Goal: Browse casually: Explore the website without a specific task or goal

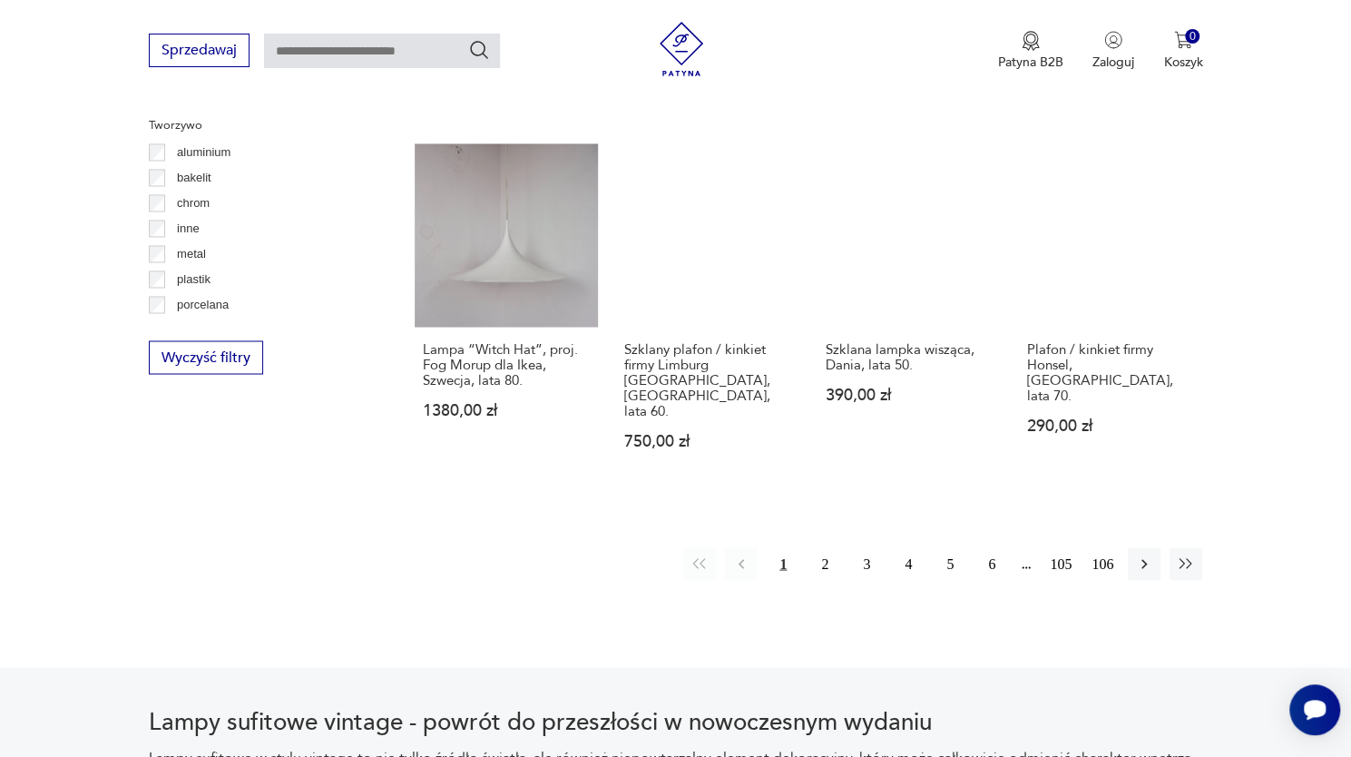
scroll to position [1707, 0]
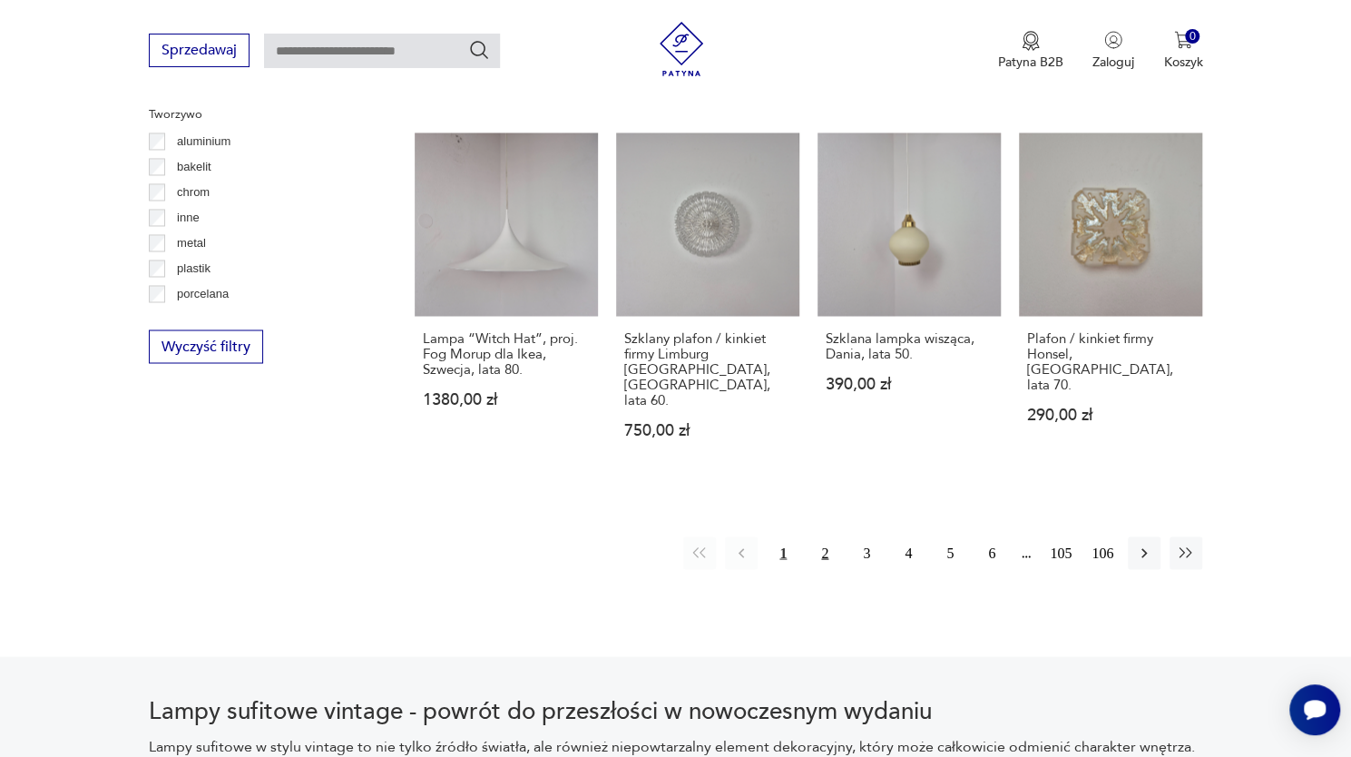
click at [828, 536] on button "2" at bounding box center [825, 552] width 33 height 33
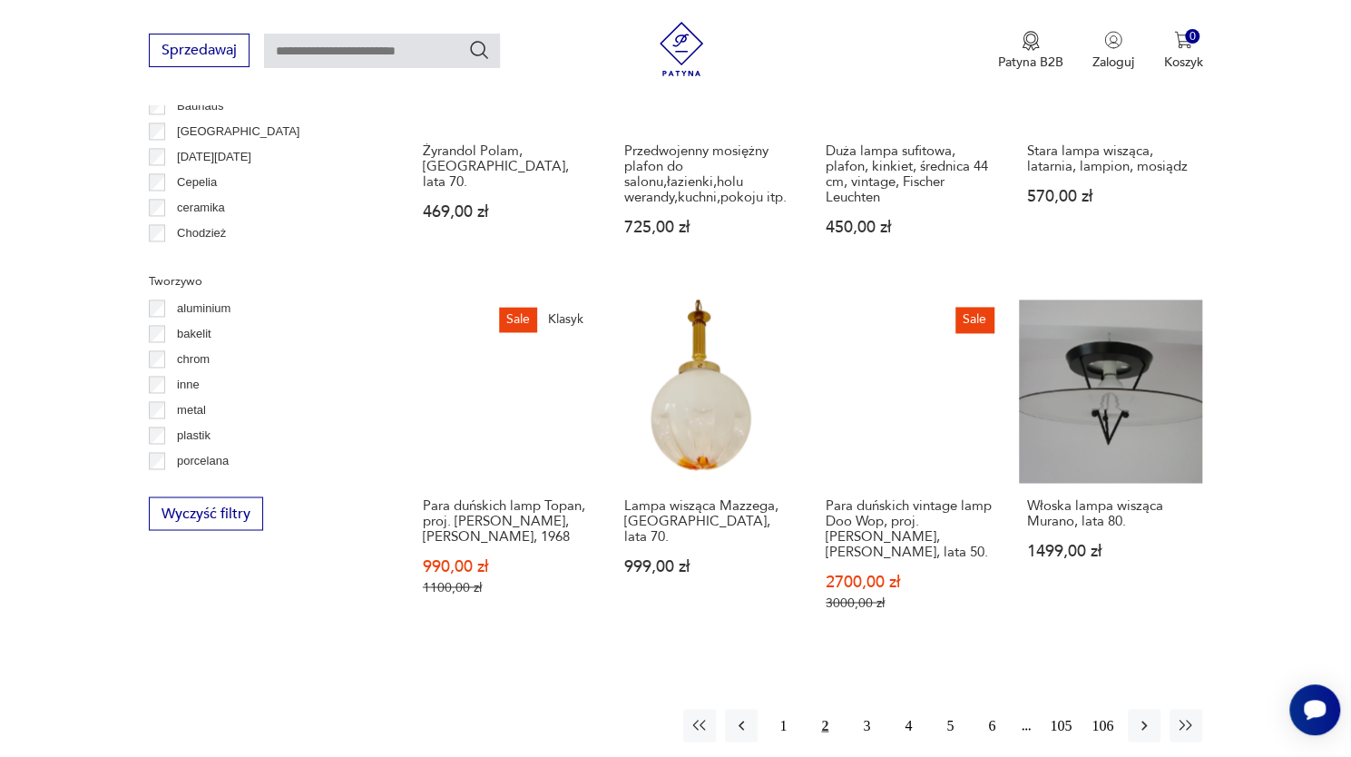
scroll to position [1632, 0]
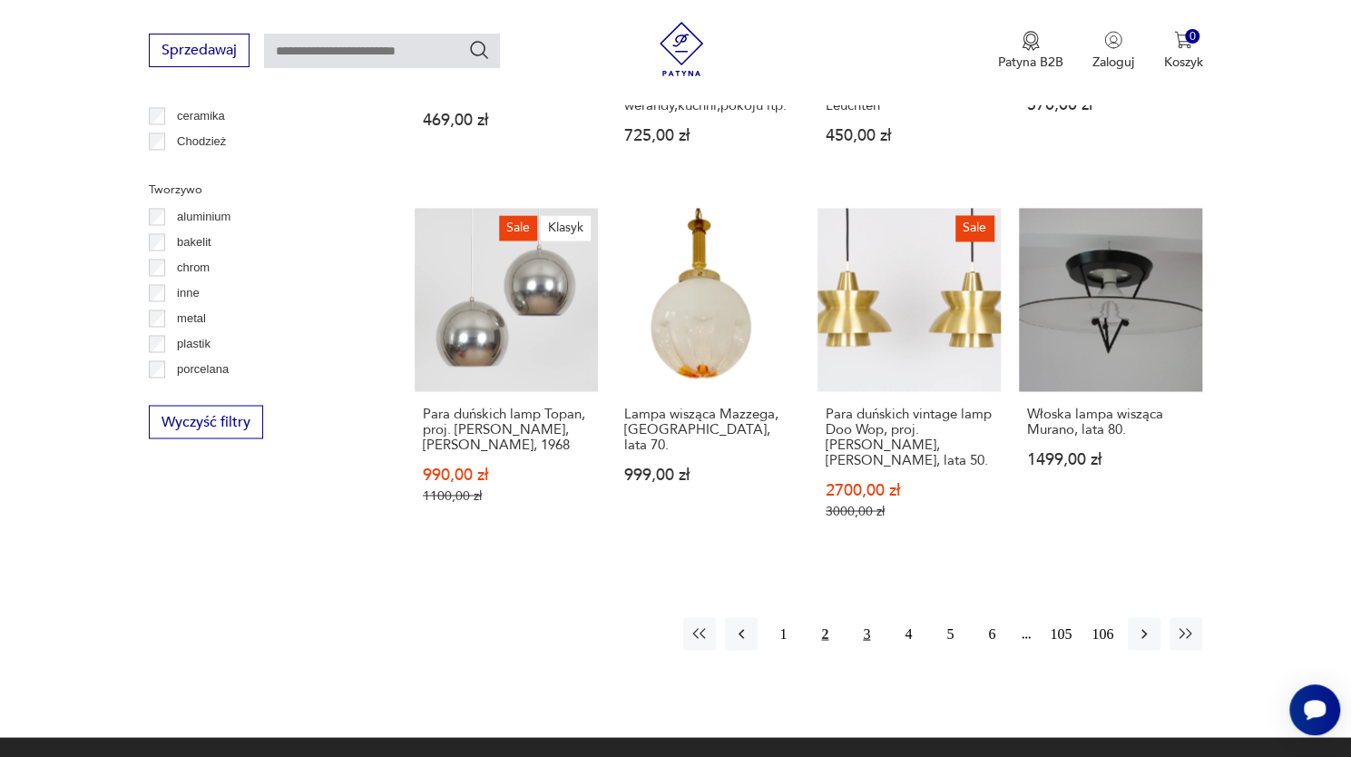
click at [860, 617] on button "3" at bounding box center [866, 633] width 33 height 33
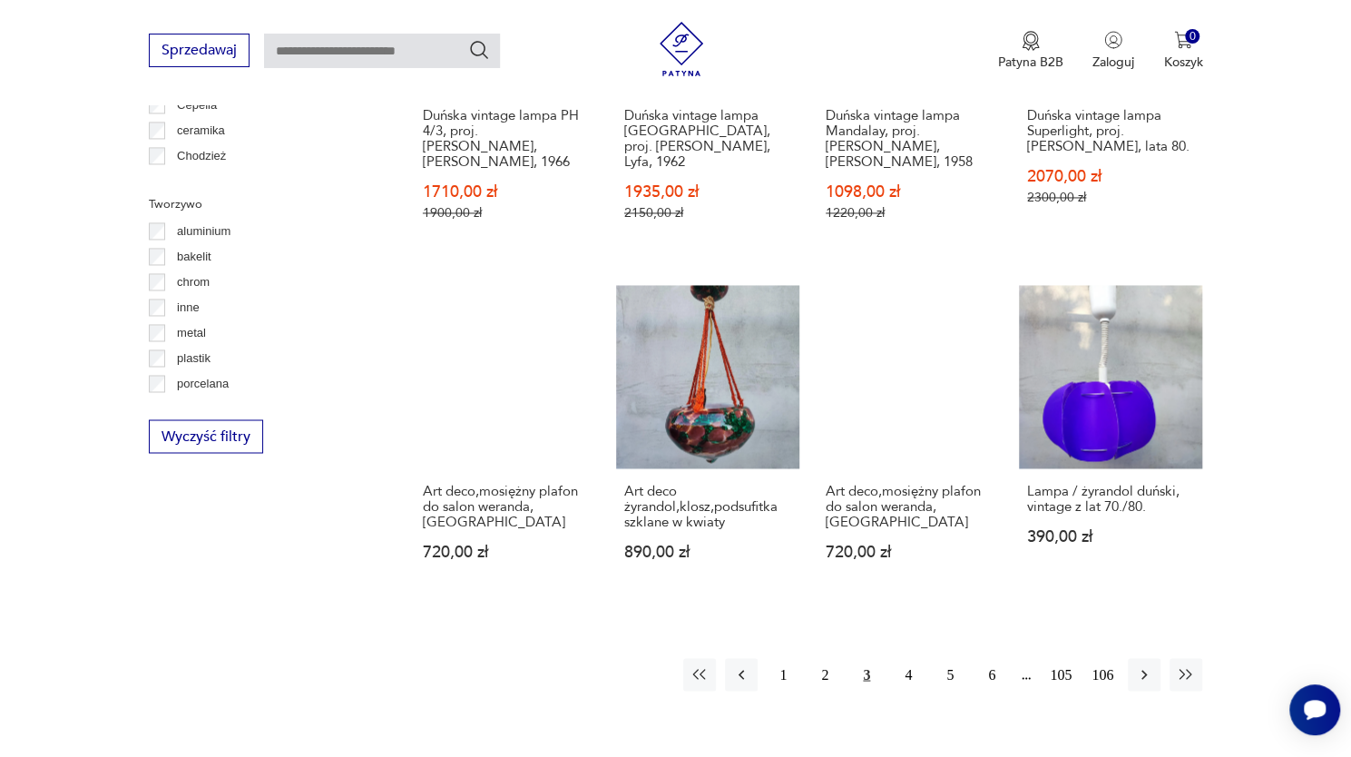
scroll to position [1618, 0]
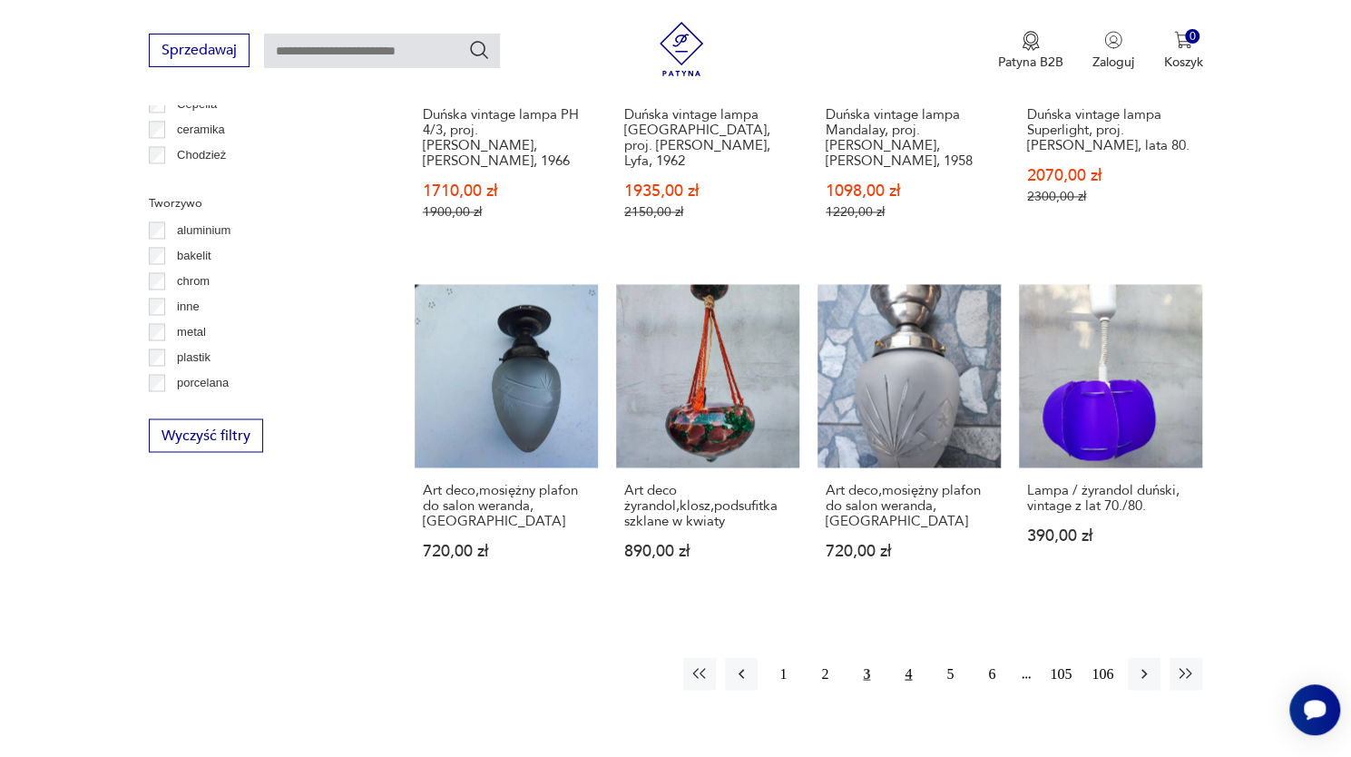
click at [902, 661] on button "4" at bounding box center [908, 673] width 33 height 33
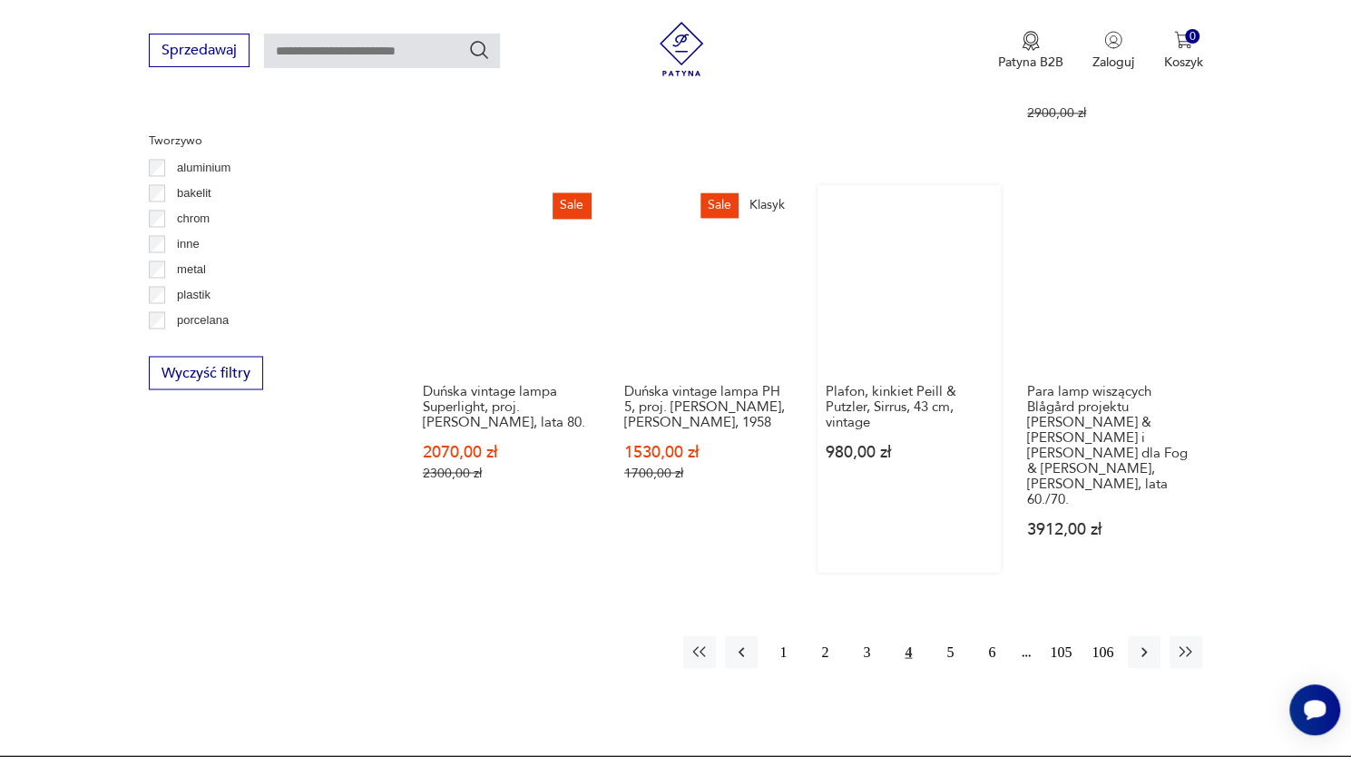
scroll to position [1678, 0]
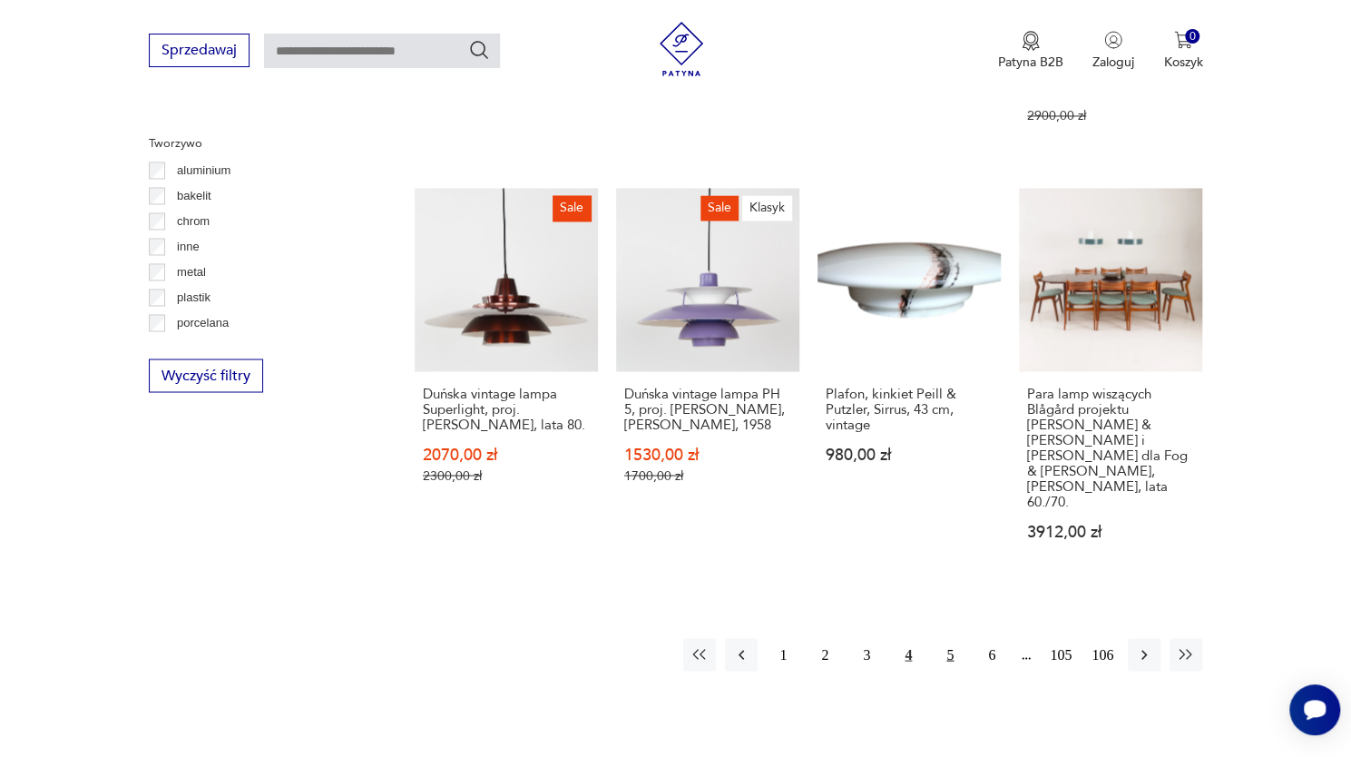
click at [944, 638] on button "5" at bounding box center [950, 654] width 33 height 33
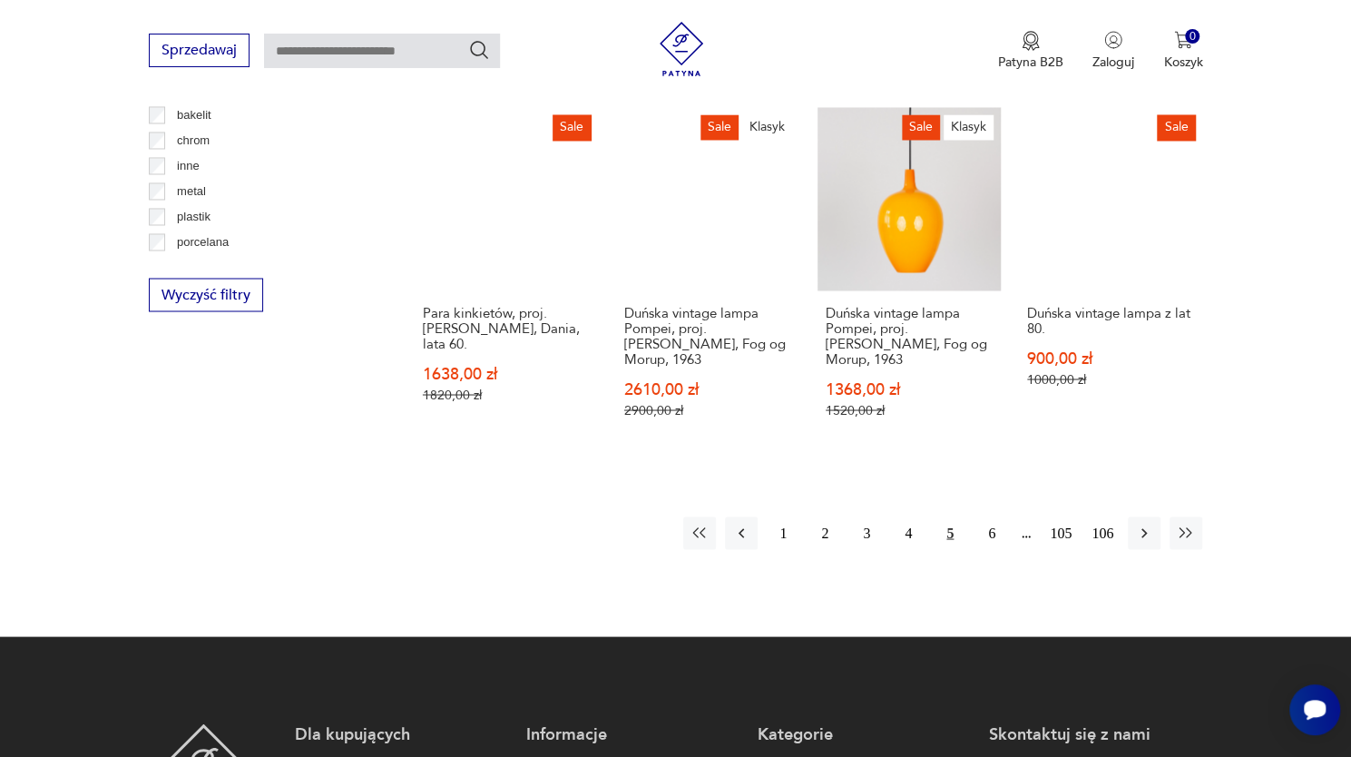
scroll to position [1760, 0]
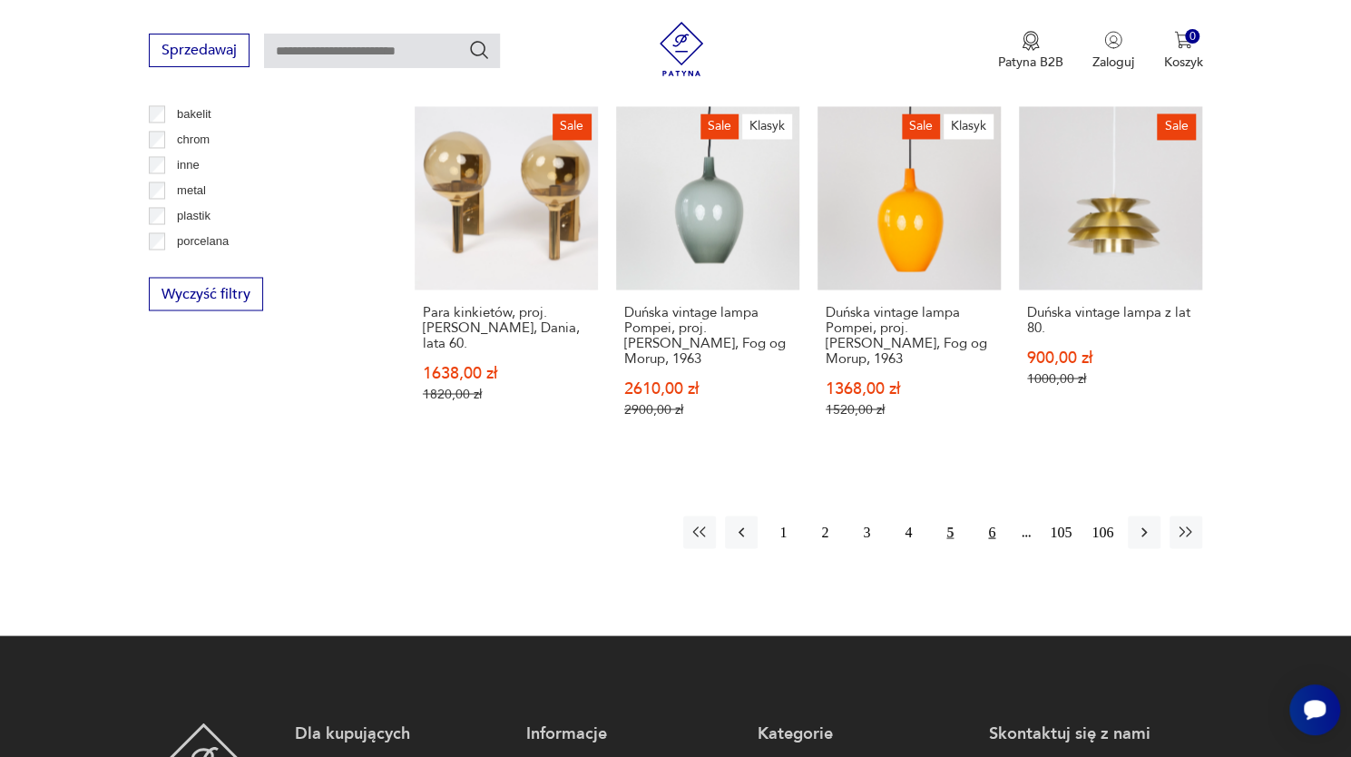
click at [987, 538] on button "6" at bounding box center [992, 531] width 33 height 33
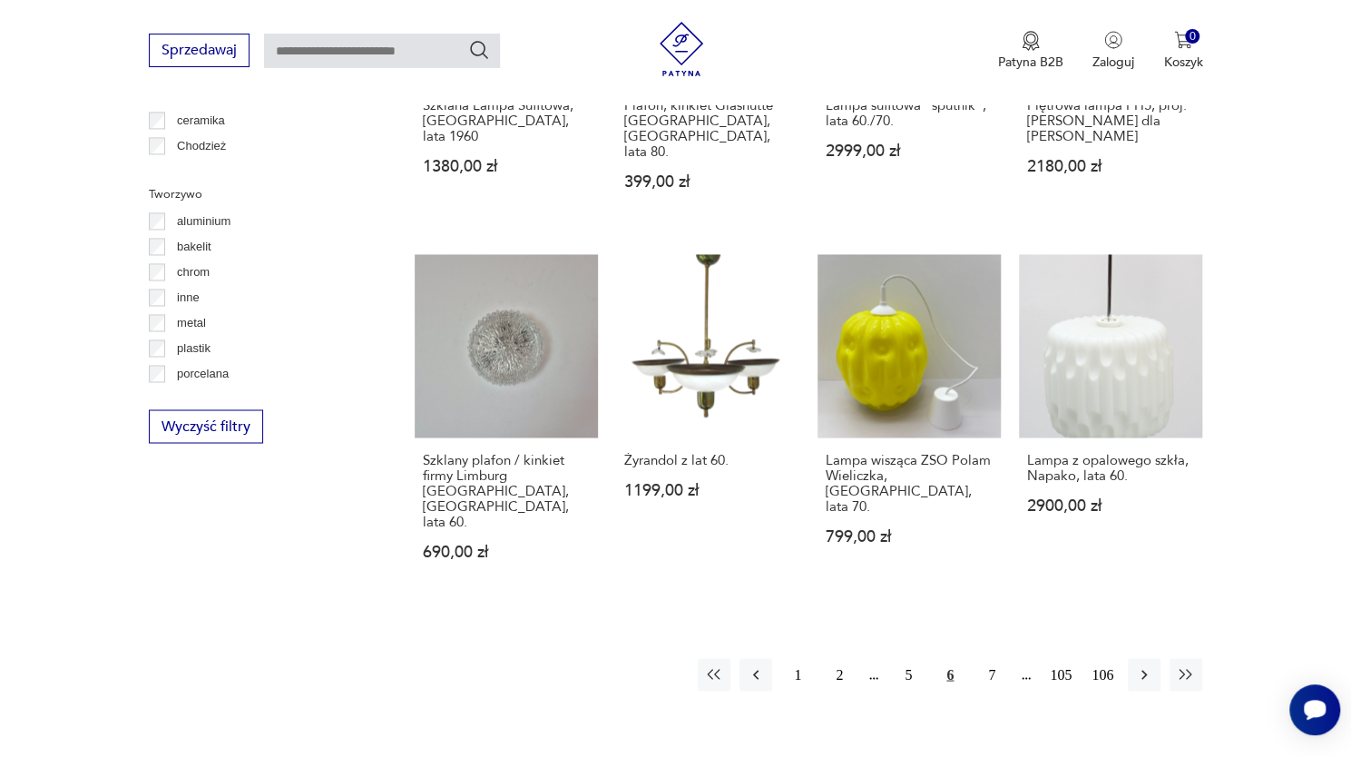
scroll to position [1735, 0]
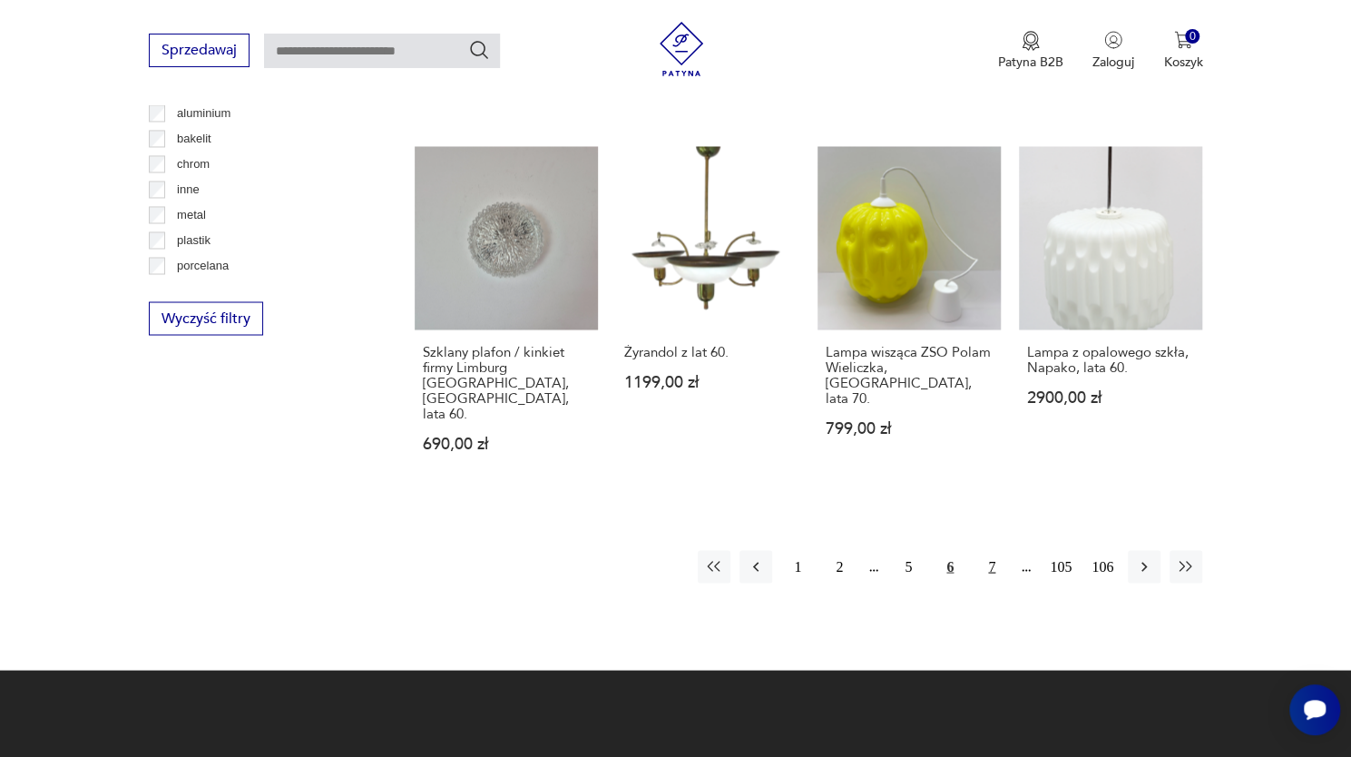
click at [993, 550] on button "7" at bounding box center [992, 566] width 33 height 33
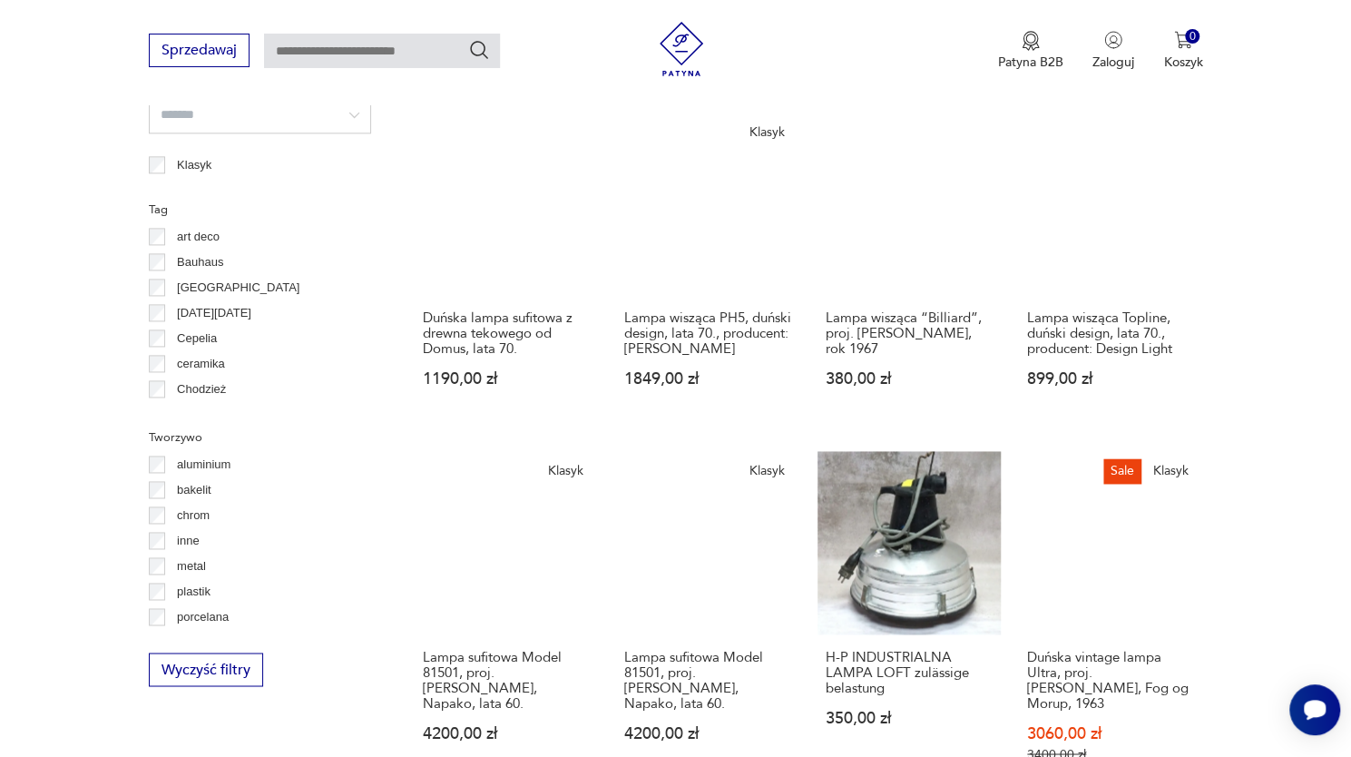
scroll to position [1653, 0]
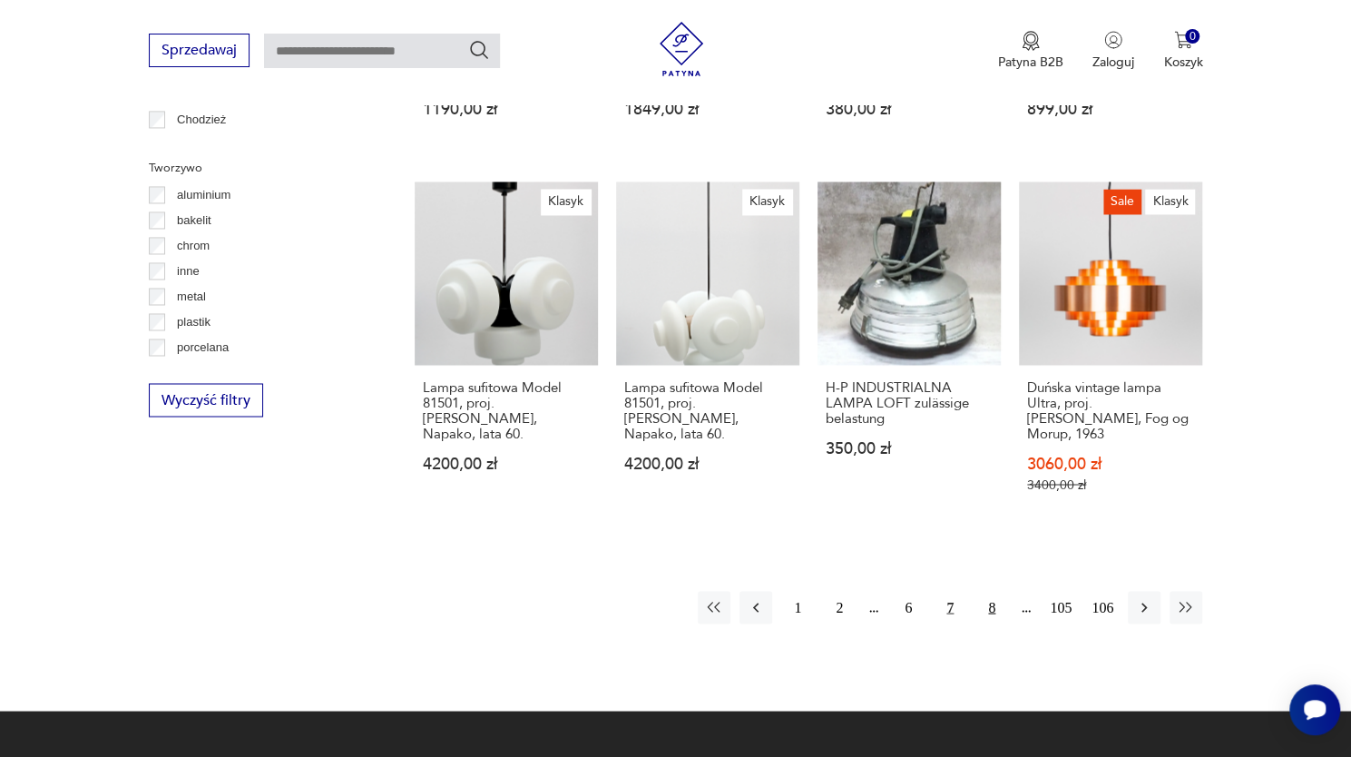
click at [993, 603] on button "8" at bounding box center [992, 607] width 33 height 33
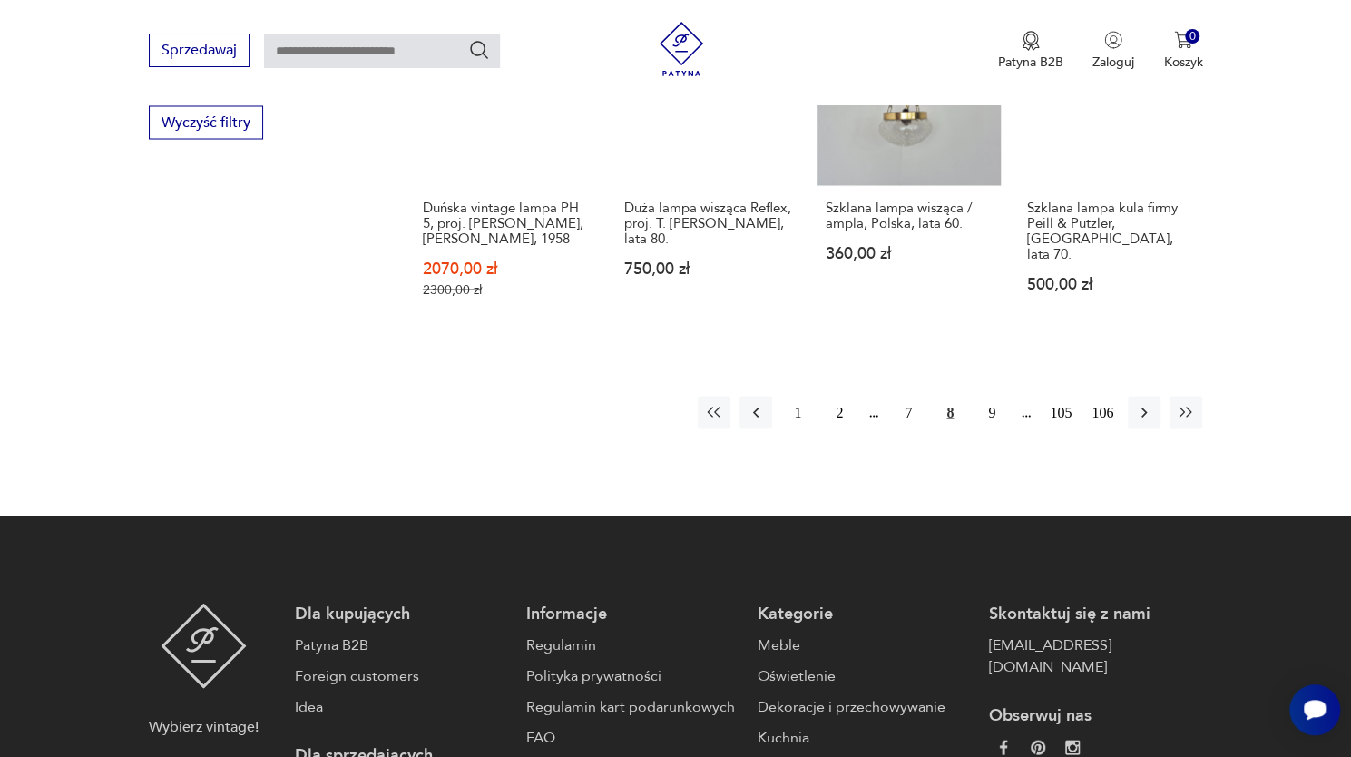
scroll to position [1932, 0]
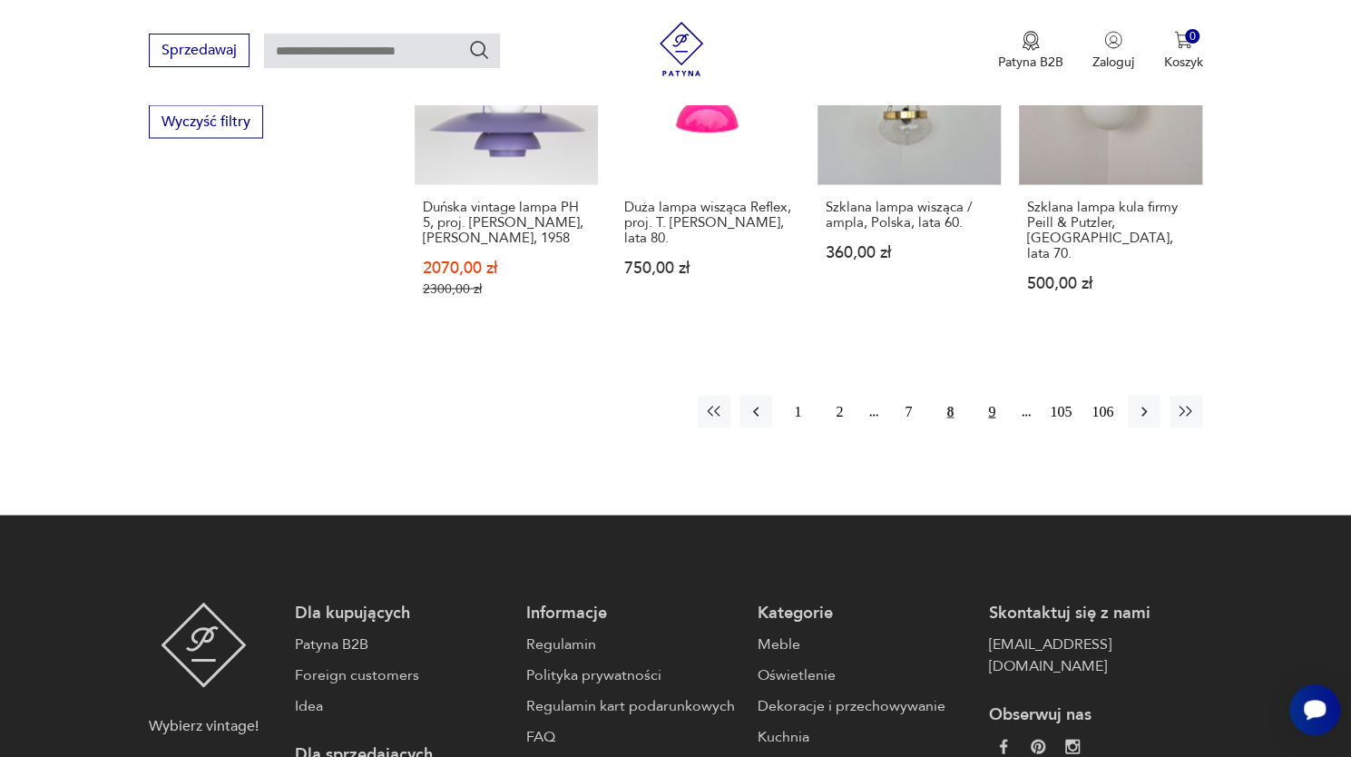
click at [993, 395] on button "9" at bounding box center [992, 411] width 33 height 33
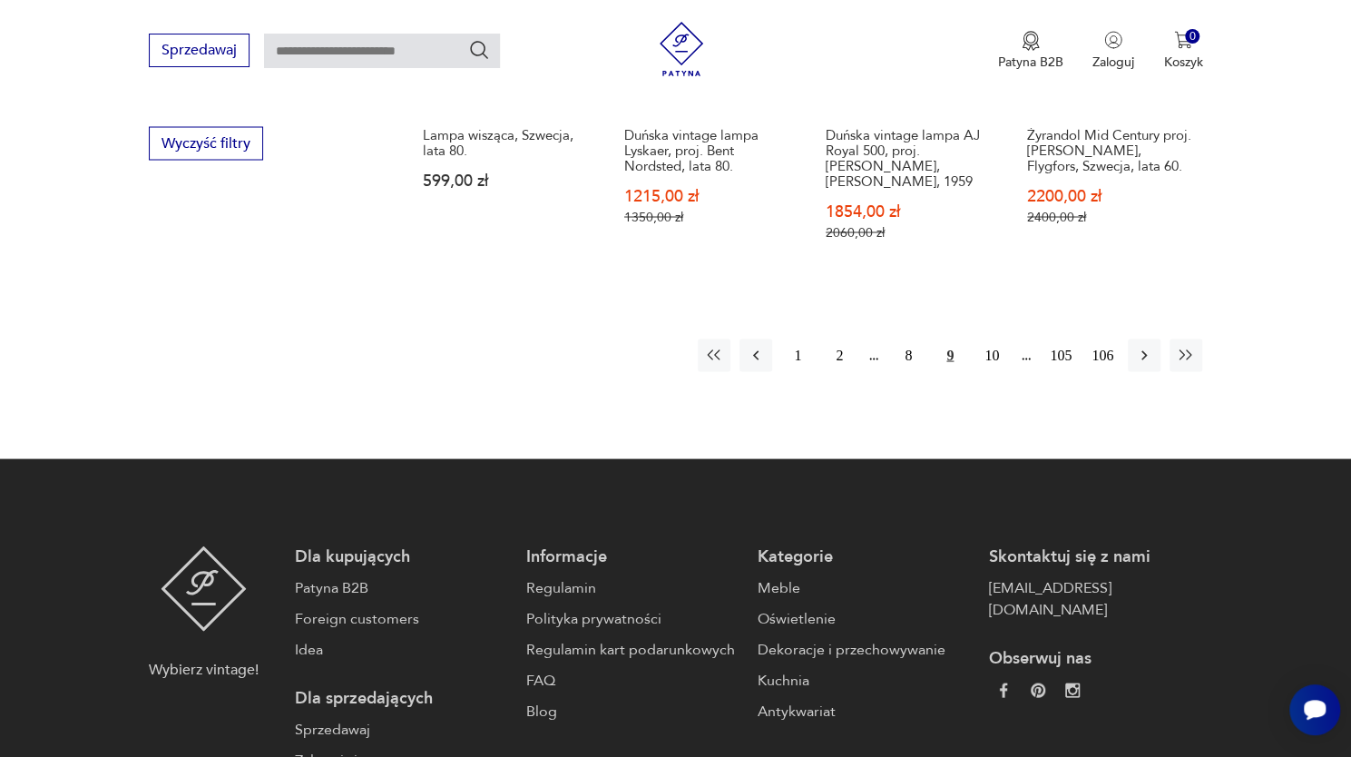
scroll to position [1918, 0]
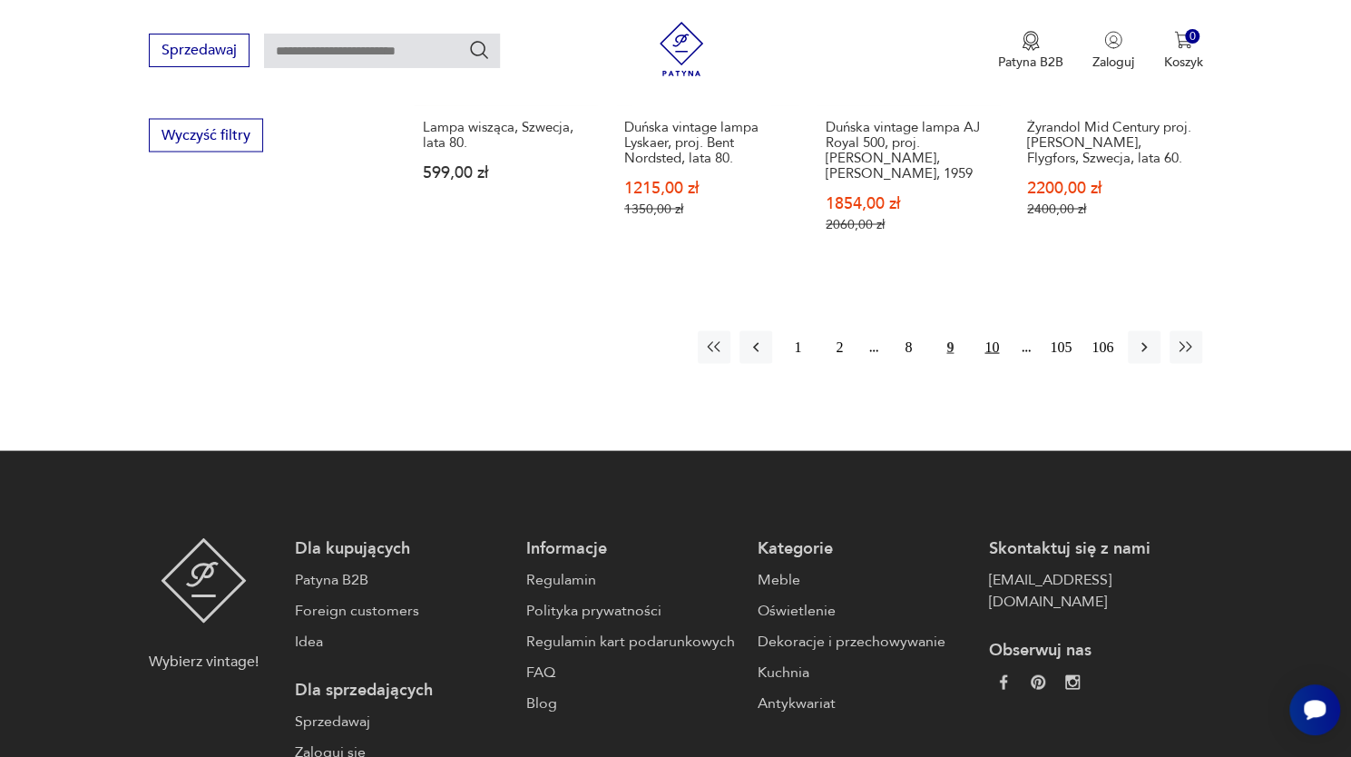
click at [994, 330] on button "10" at bounding box center [992, 346] width 33 height 33
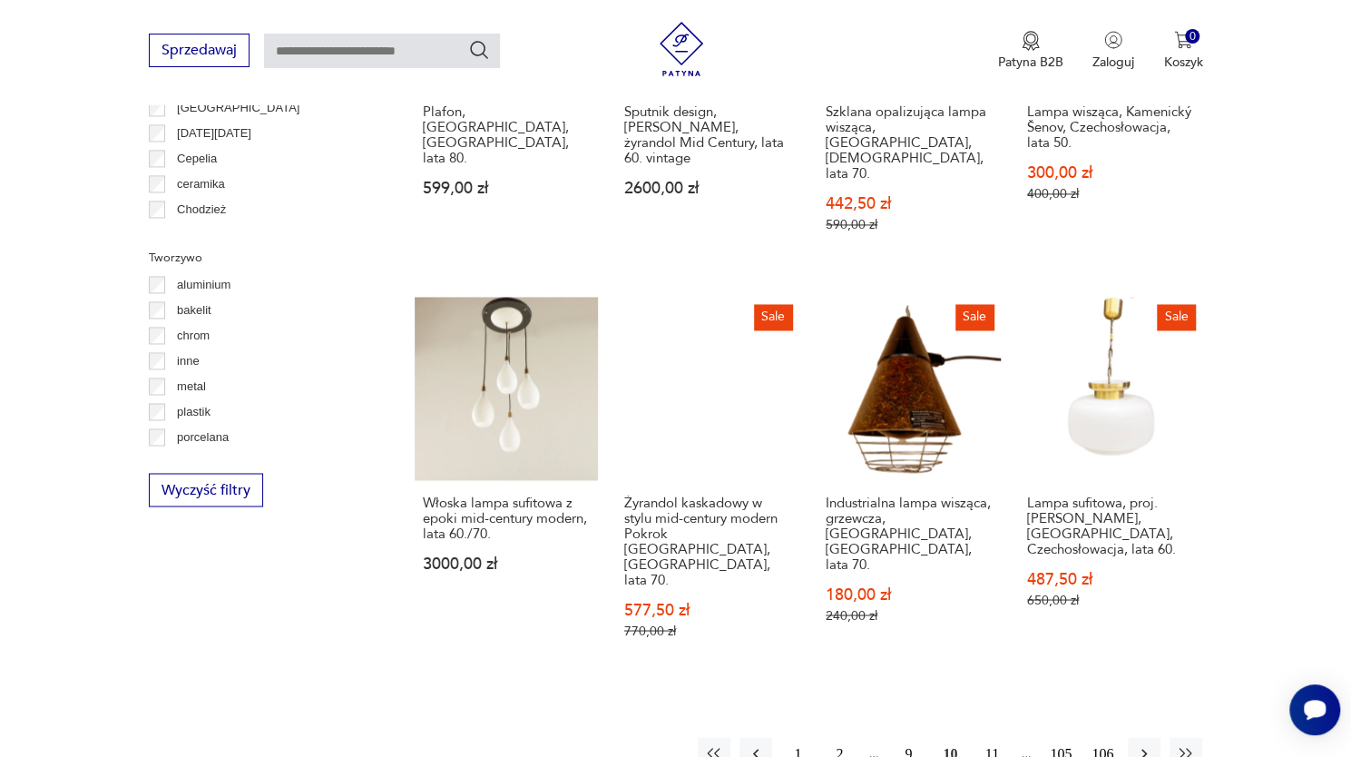
scroll to position [2100, 0]
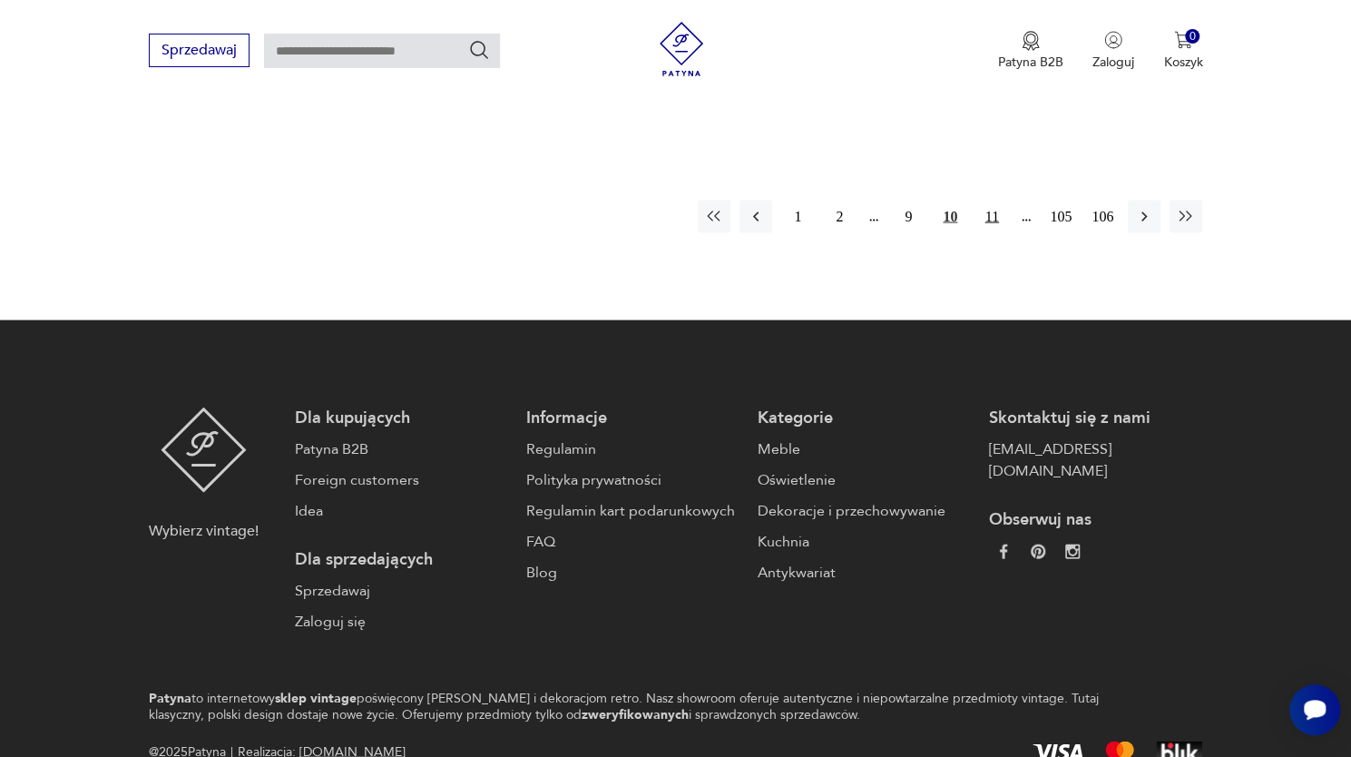
click at [988, 201] on button "11" at bounding box center [992, 217] width 33 height 33
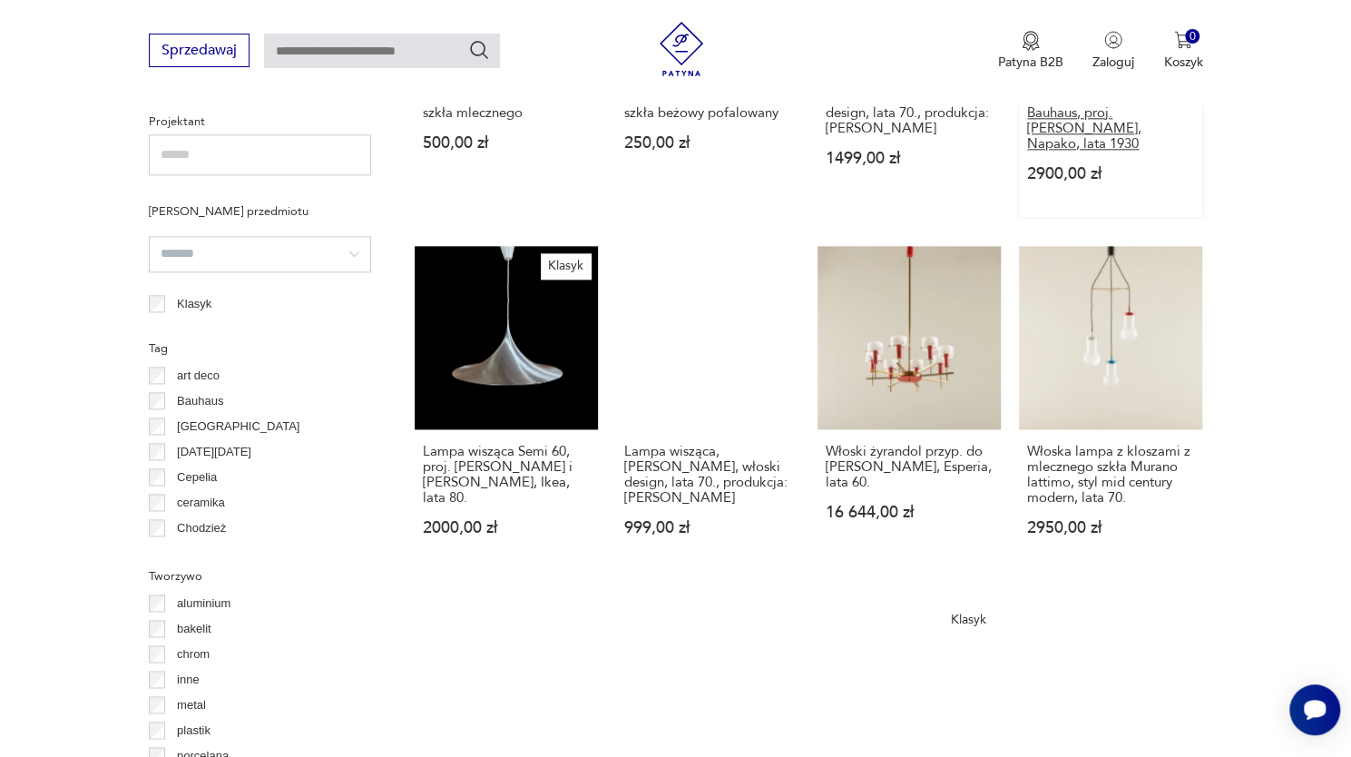
scroll to position [1245, 0]
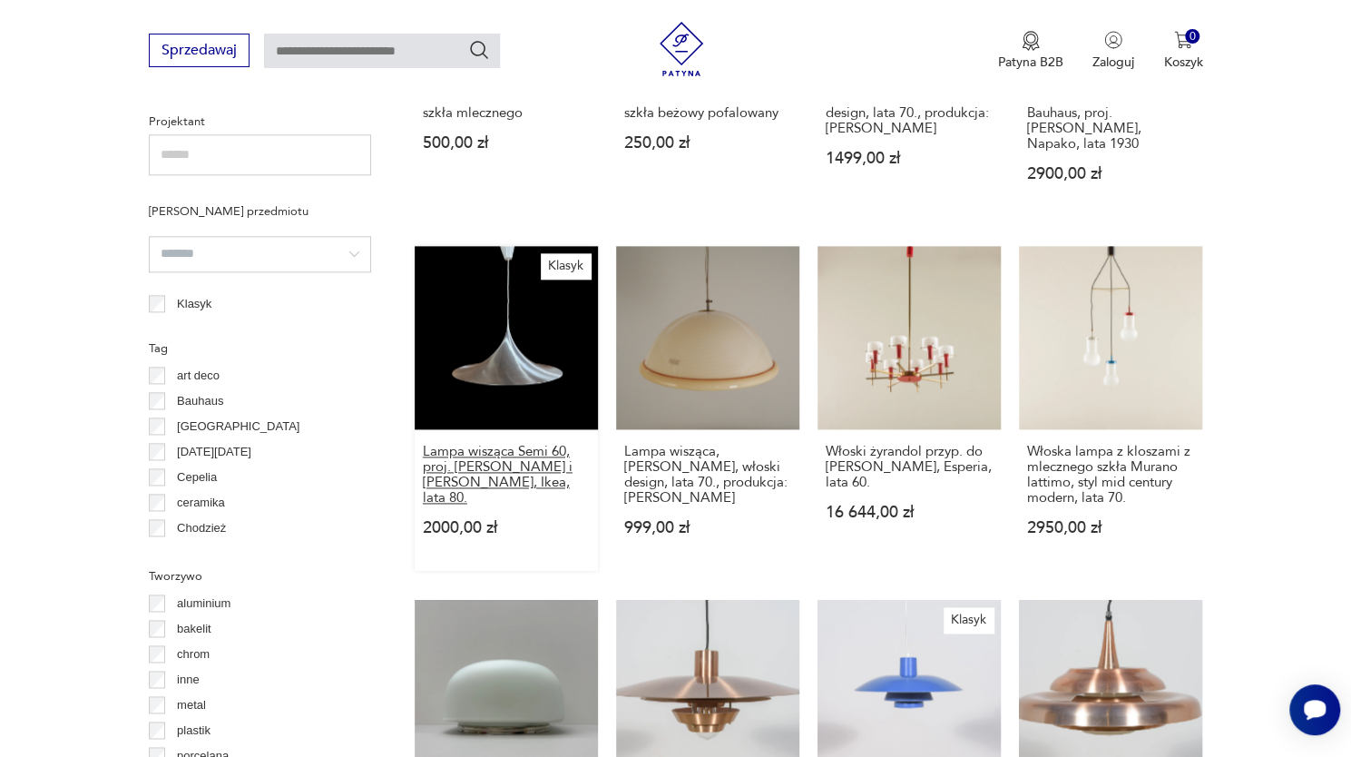
click at [506, 446] on h3 "Lampa wisząca Semi 60, proj. [PERSON_NAME] i [PERSON_NAME], Ikea, lata 80." at bounding box center [506, 475] width 167 height 62
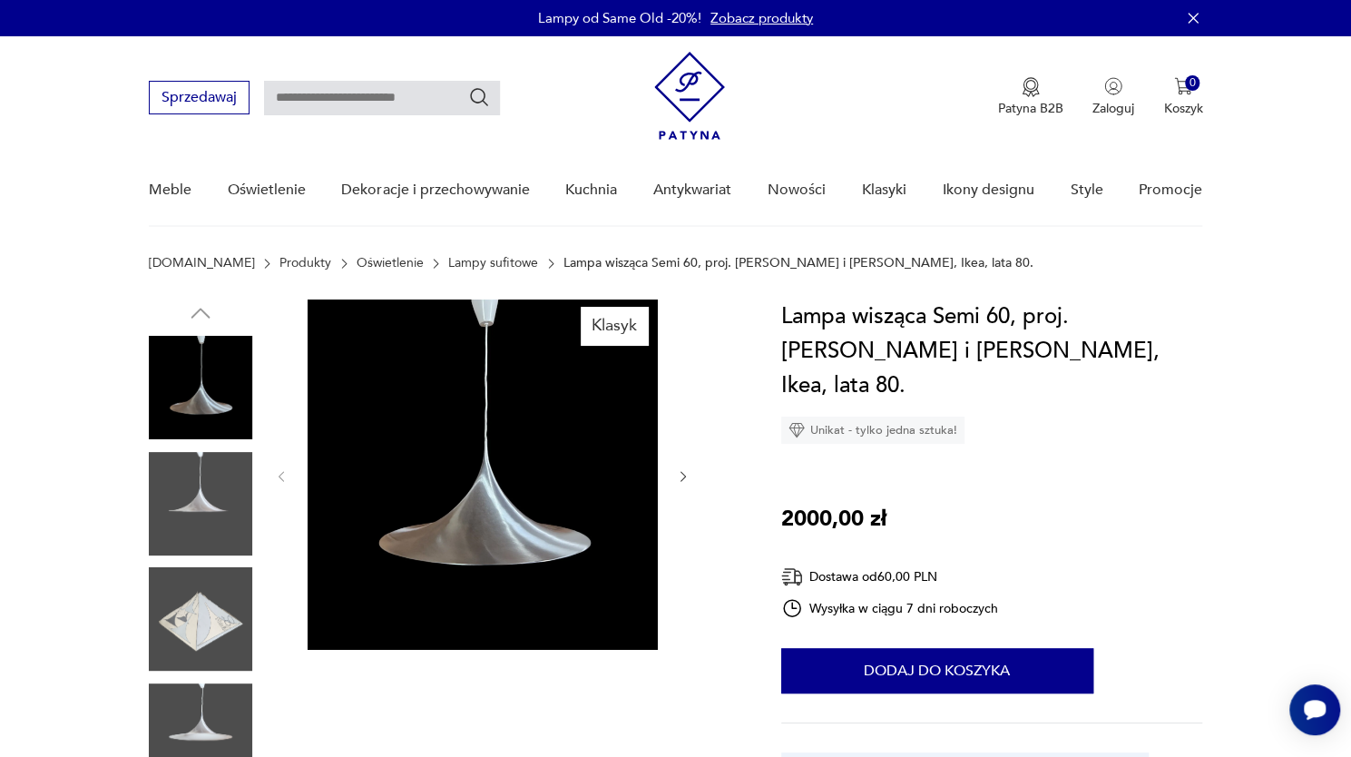
click at [203, 623] on img at bounding box center [200, 618] width 103 height 103
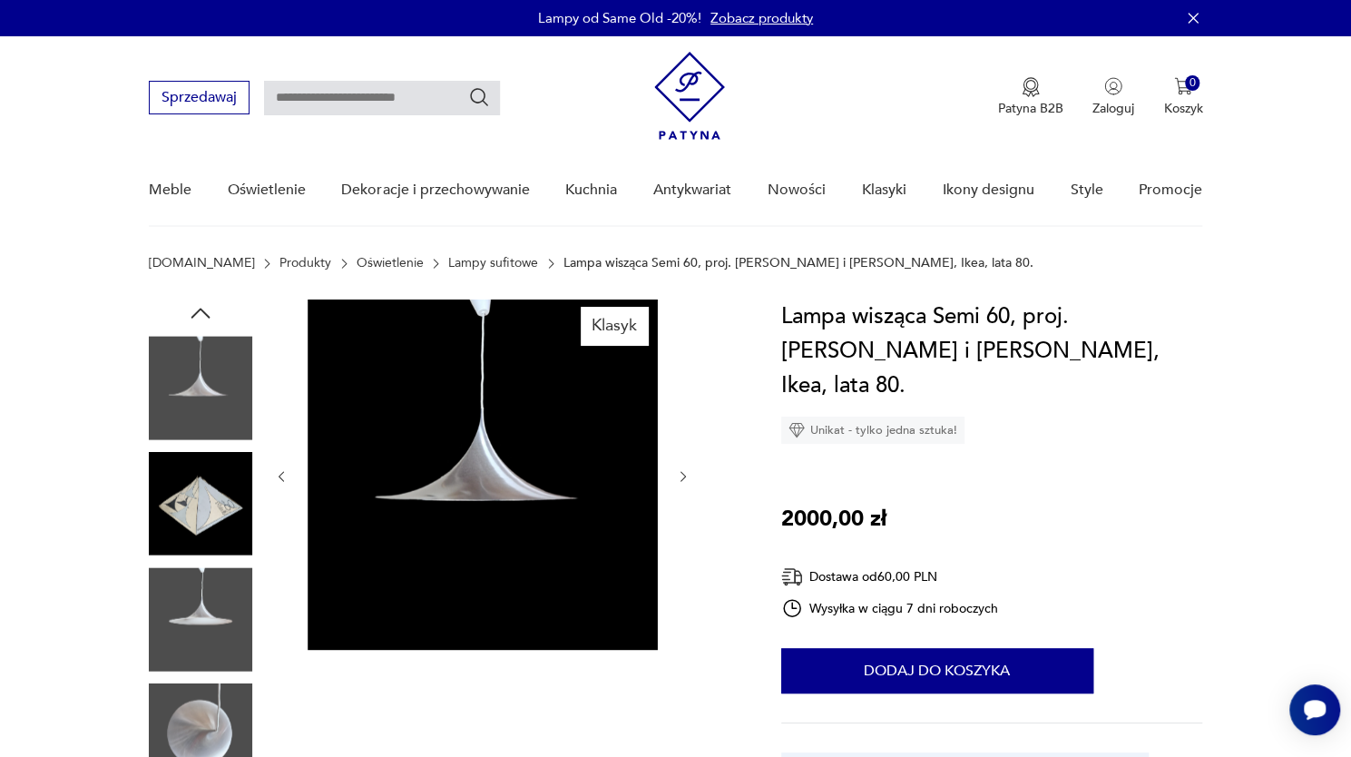
click at [200, 669] on img at bounding box center [200, 618] width 103 height 103
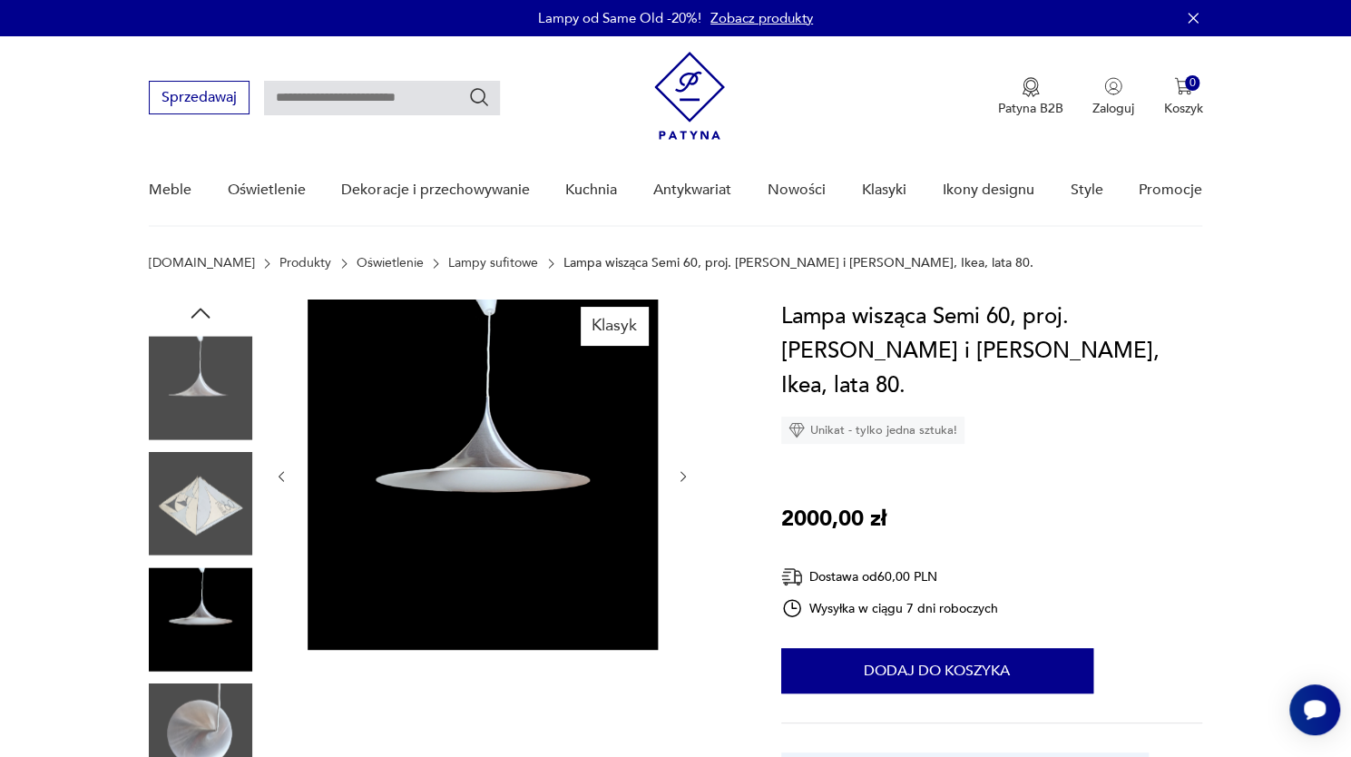
click at [191, 712] on img at bounding box center [200, 734] width 103 height 103
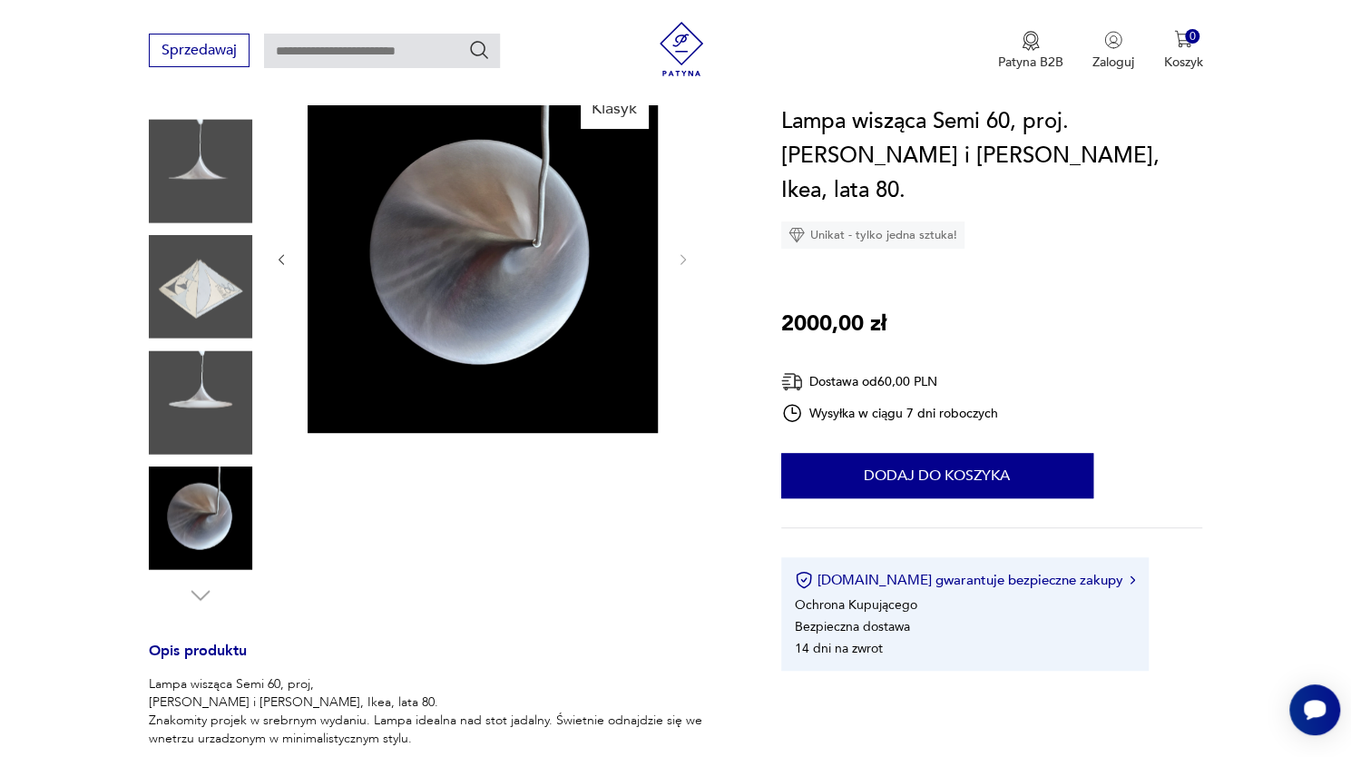
scroll to position [218, 0]
click at [205, 522] on img at bounding box center [200, 517] width 103 height 103
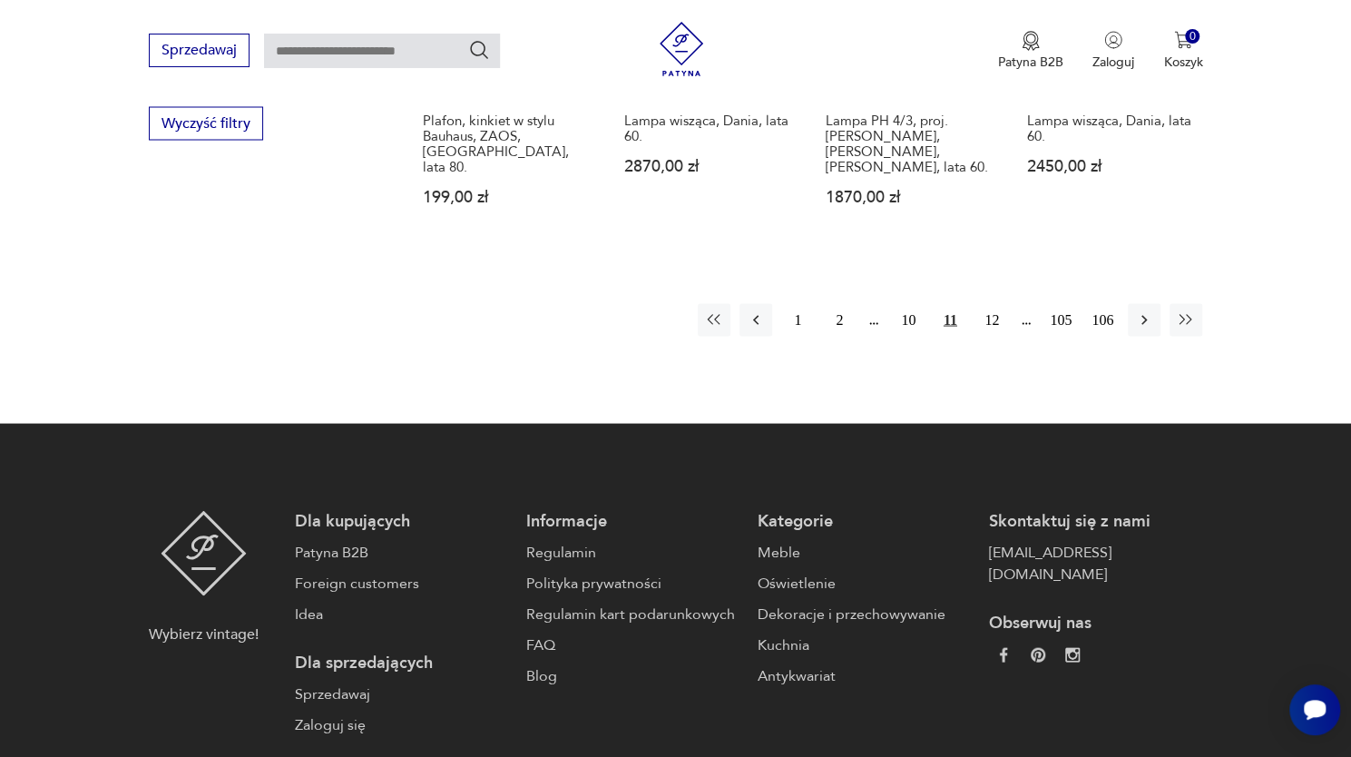
scroll to position [1928, 0]
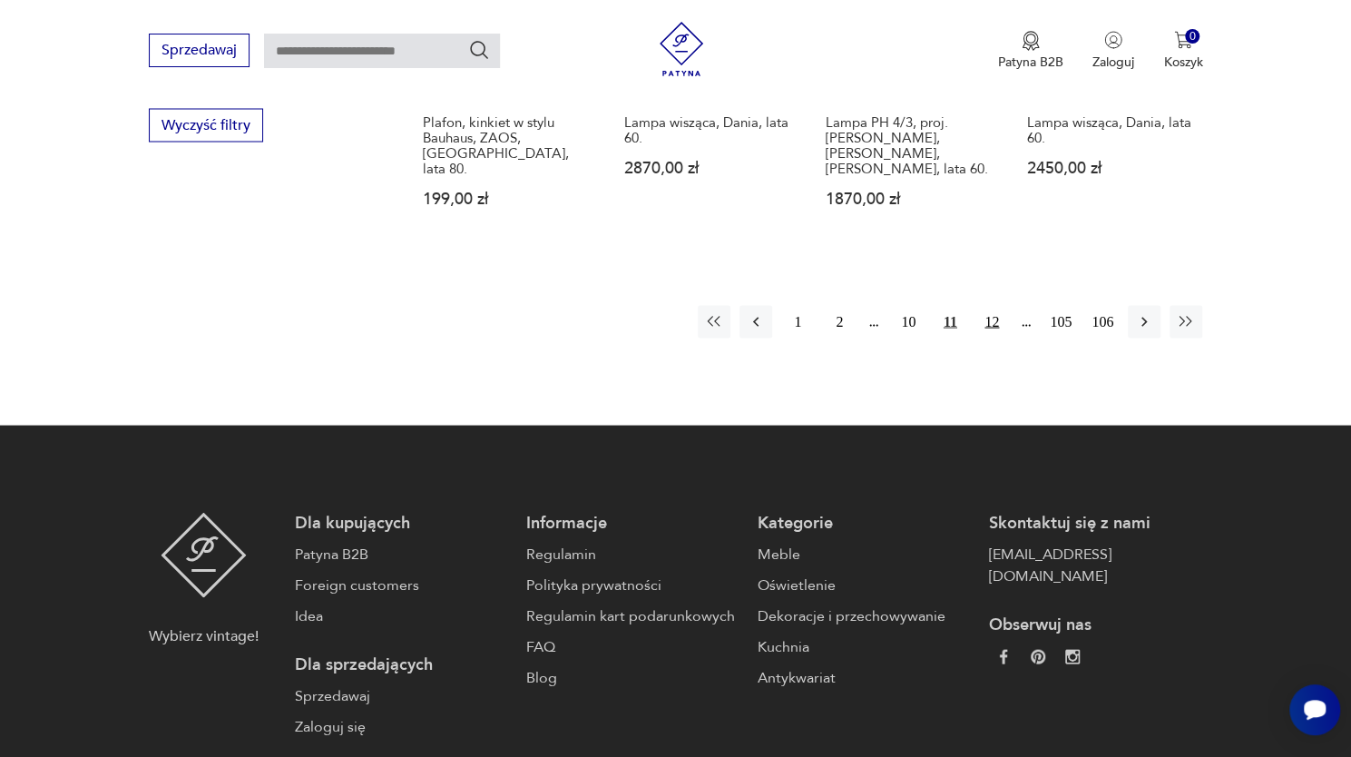
click at [986, 305] on button "12" at bounding box center [992, 321] width 33 height 33
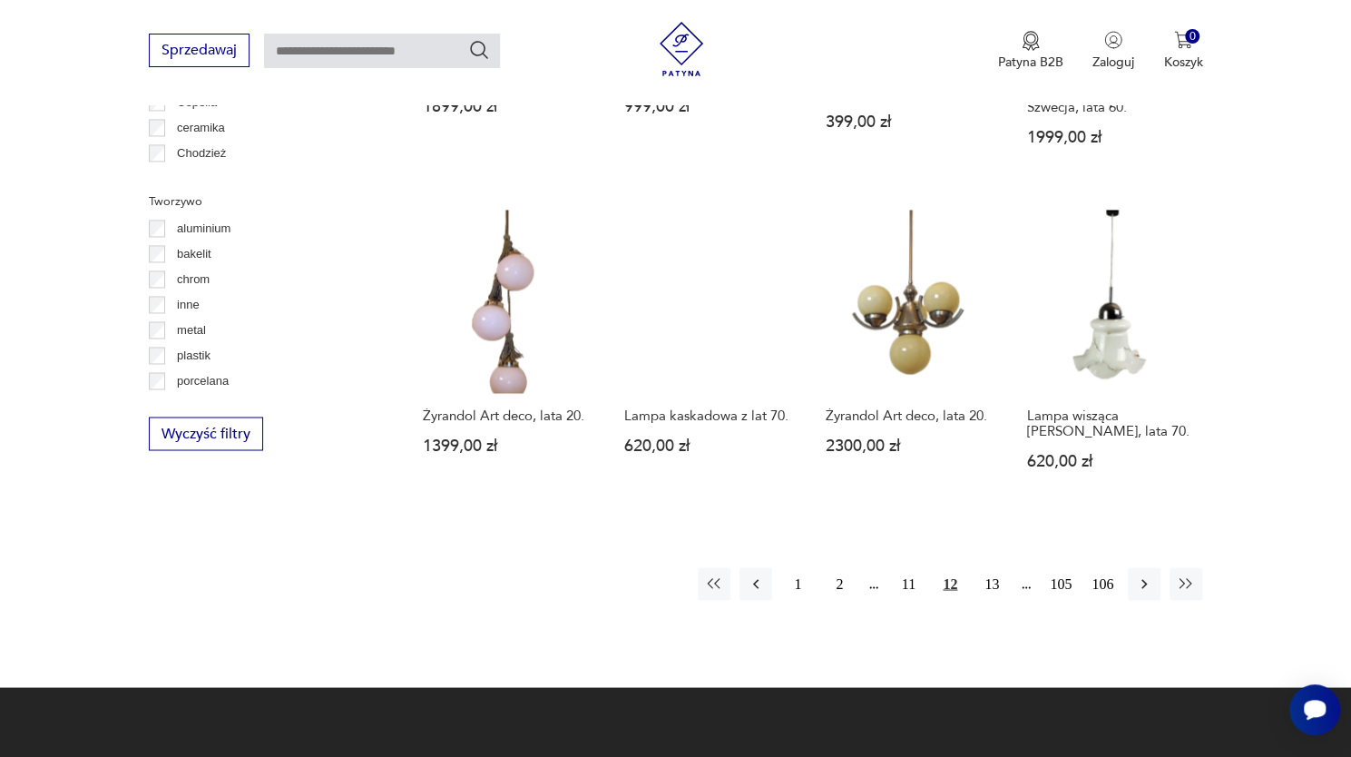
scroll to position [1667, 0]
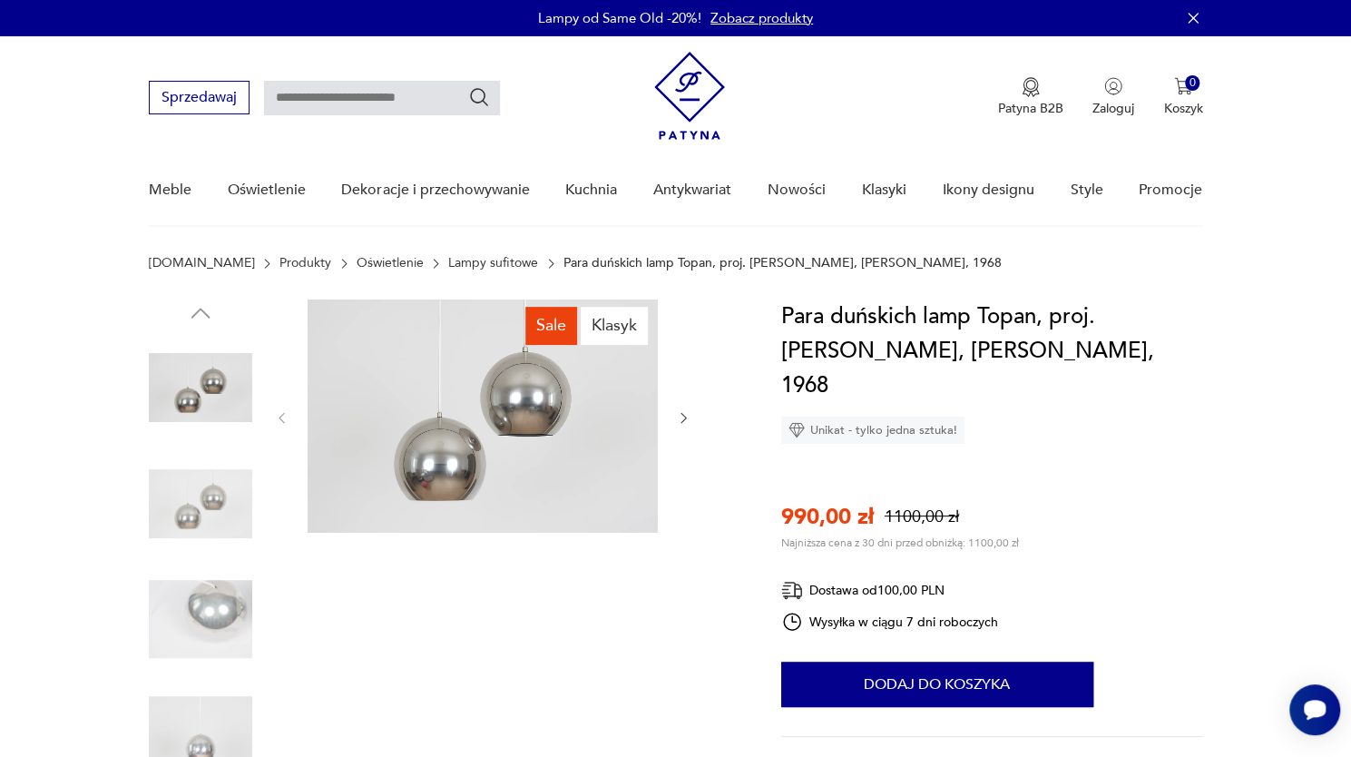
click at [205, 501] on img at bounding box center [200, 503] width 103 height 103
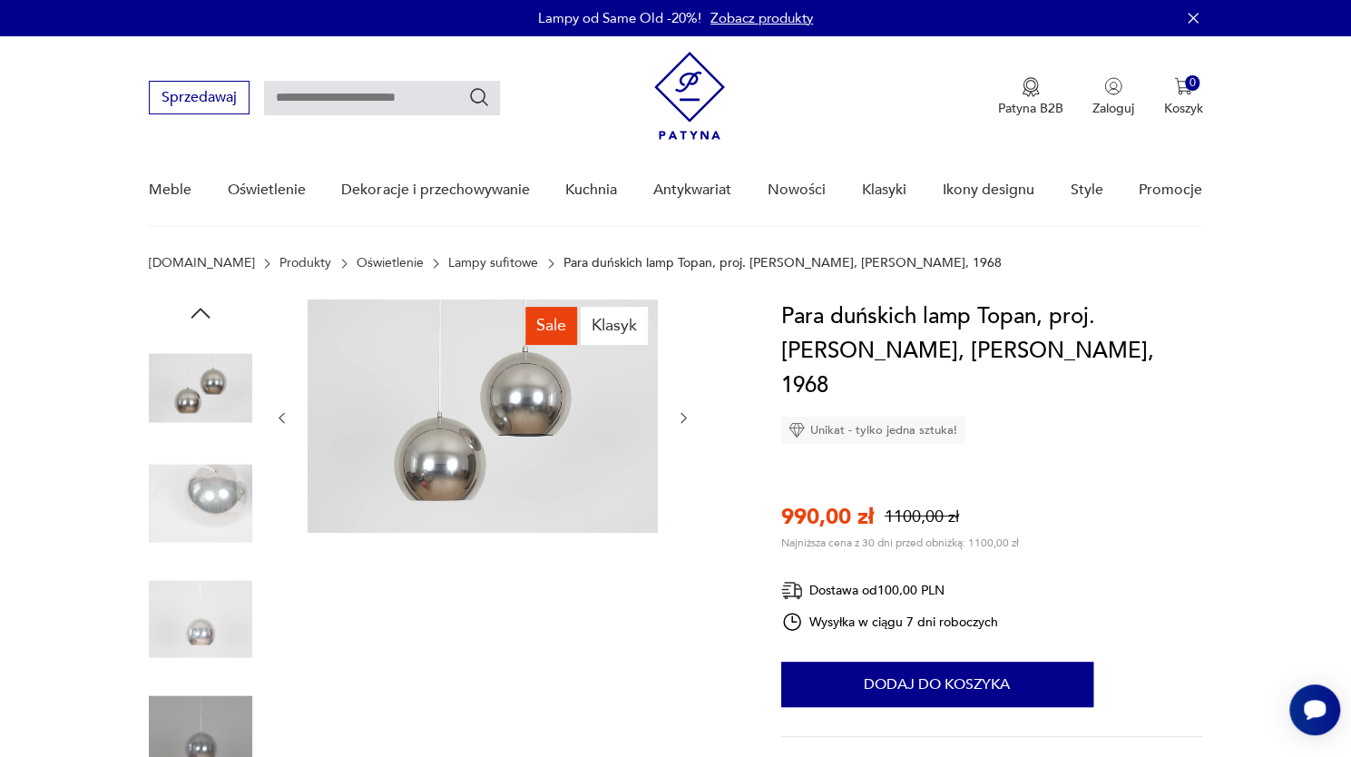
click at [185, 611] on img at bounding box center [200, 618] width 103 height 103
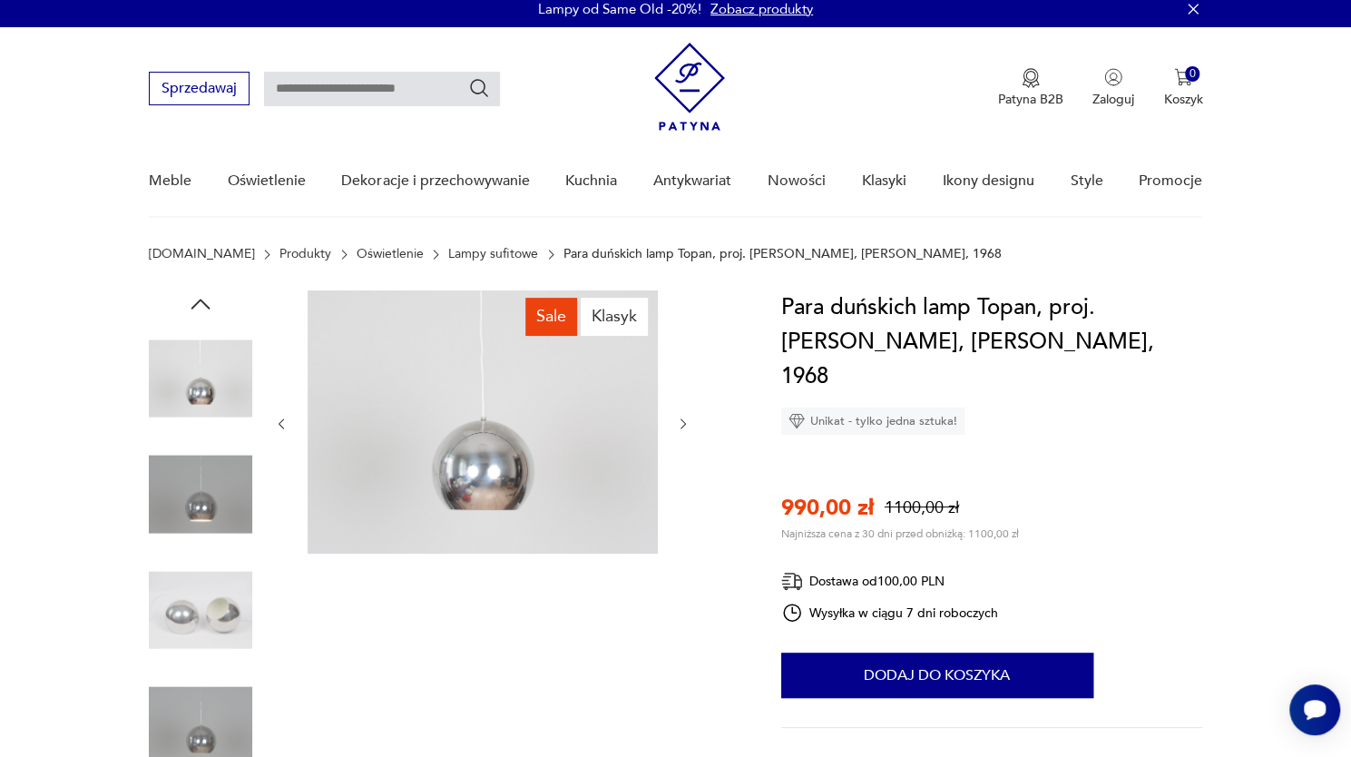
scroll to position [8, 0]
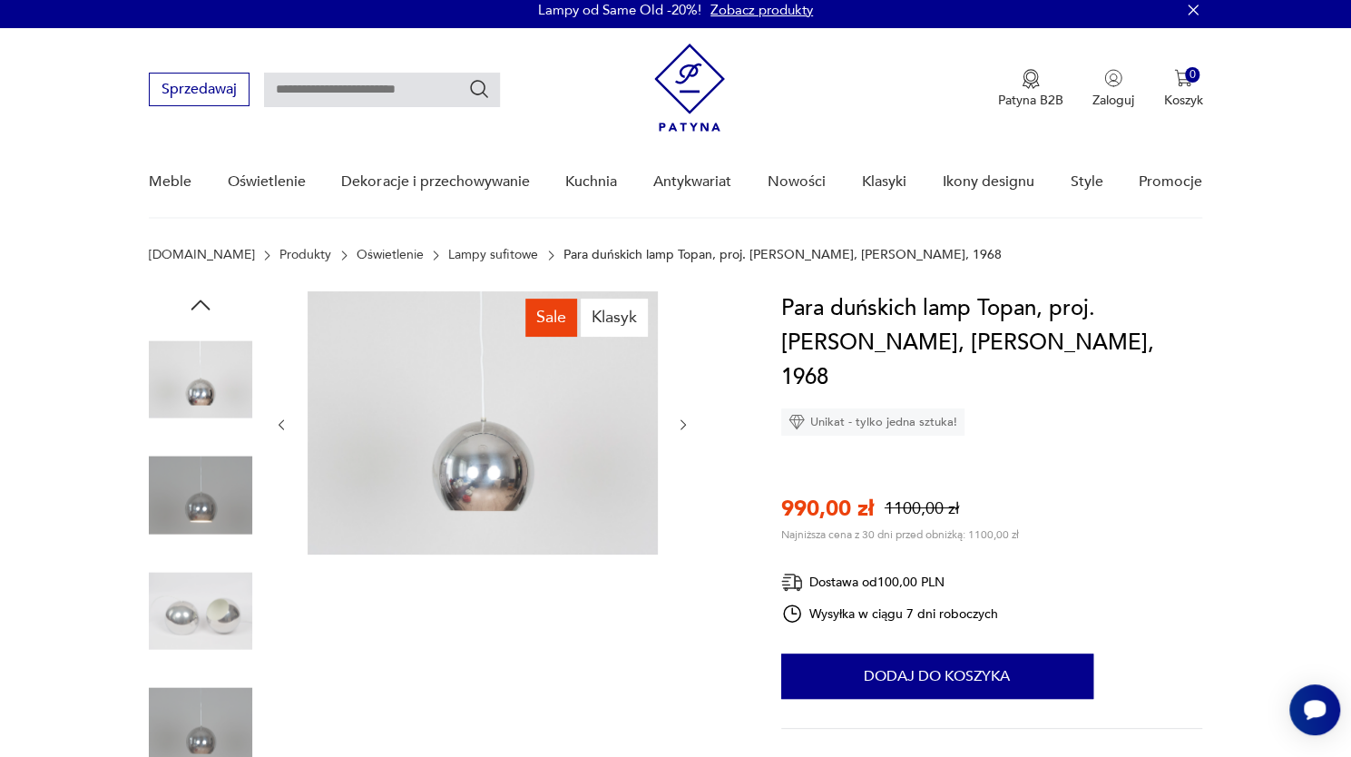
click at [185, 611] on img at bounding box center [200, 610] width 103 height 103
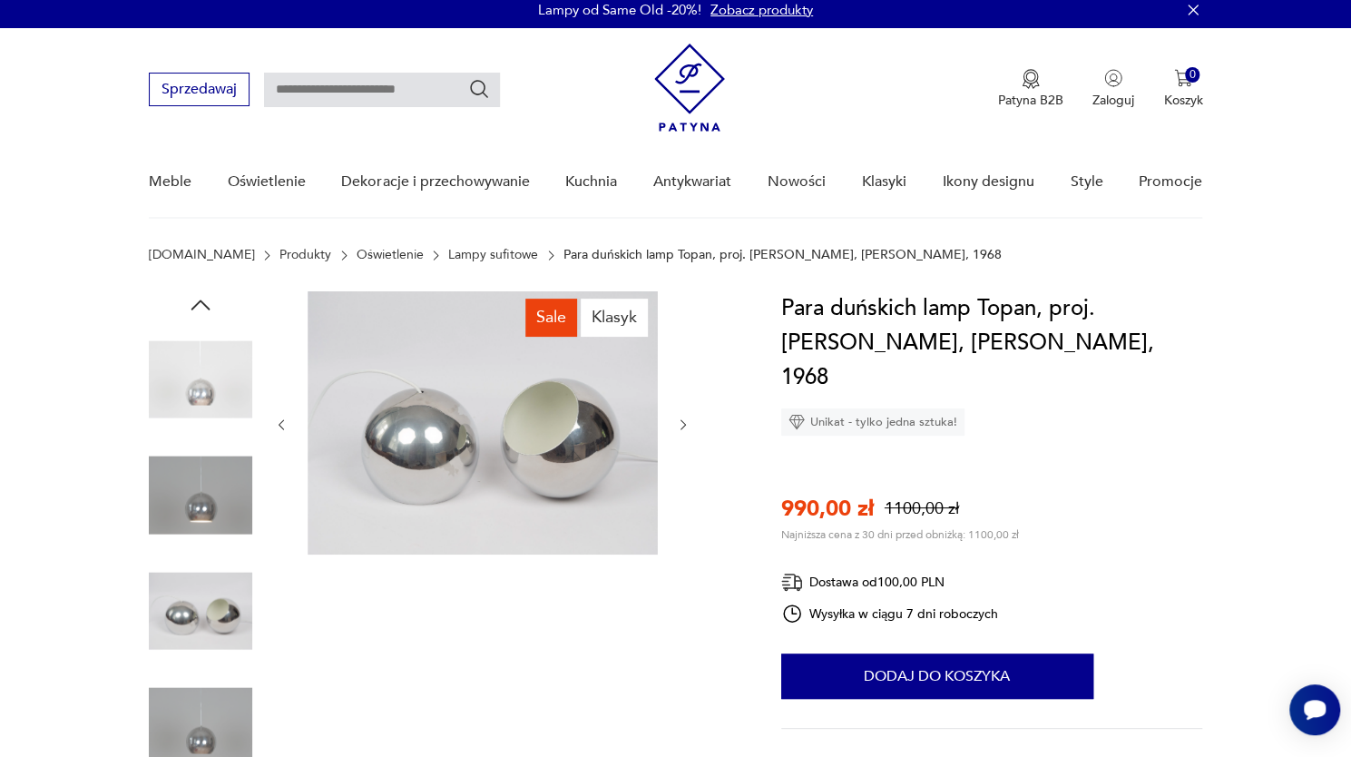
click at [191, 711] on img at bounding box center [200, 726] width 103 height 103
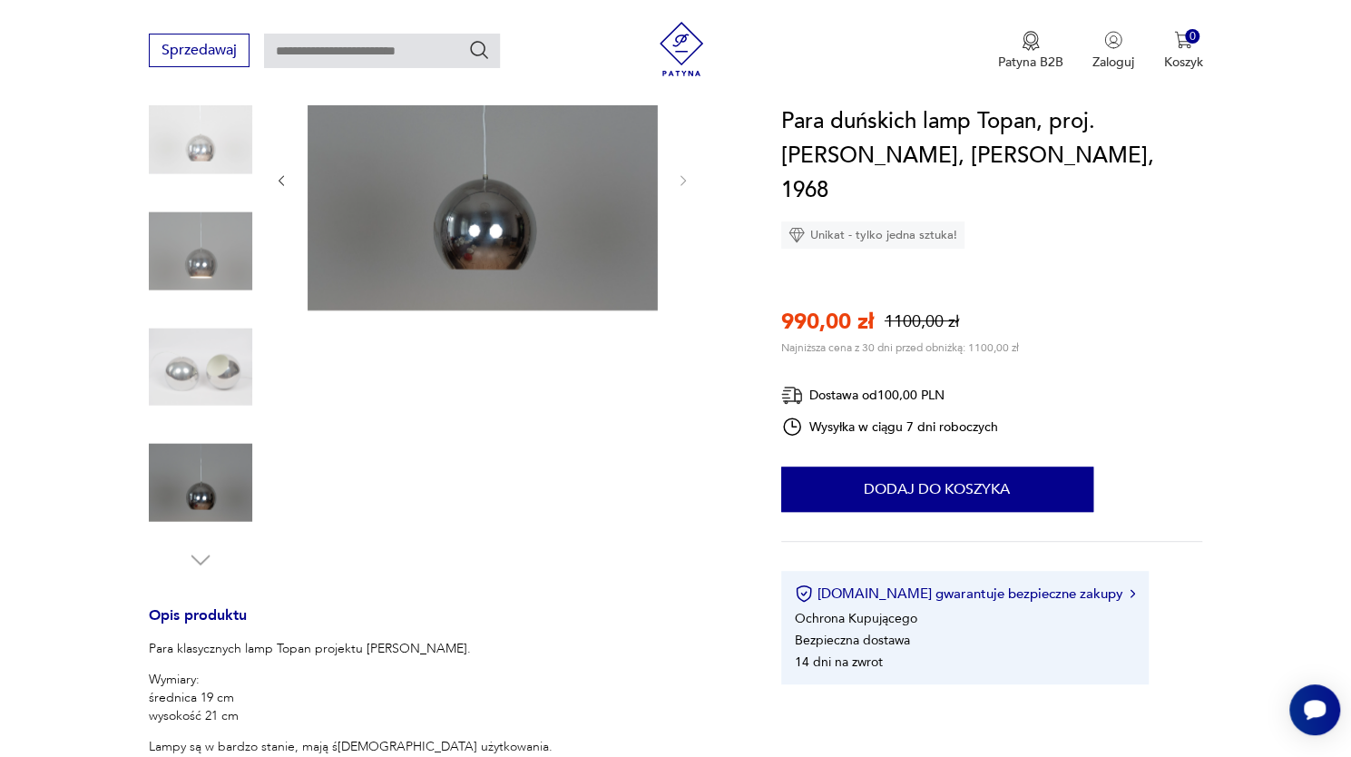
scroll to position [251, 0]
click at [207, 391] on img at bounding box center [200, 367] width 103 height 103
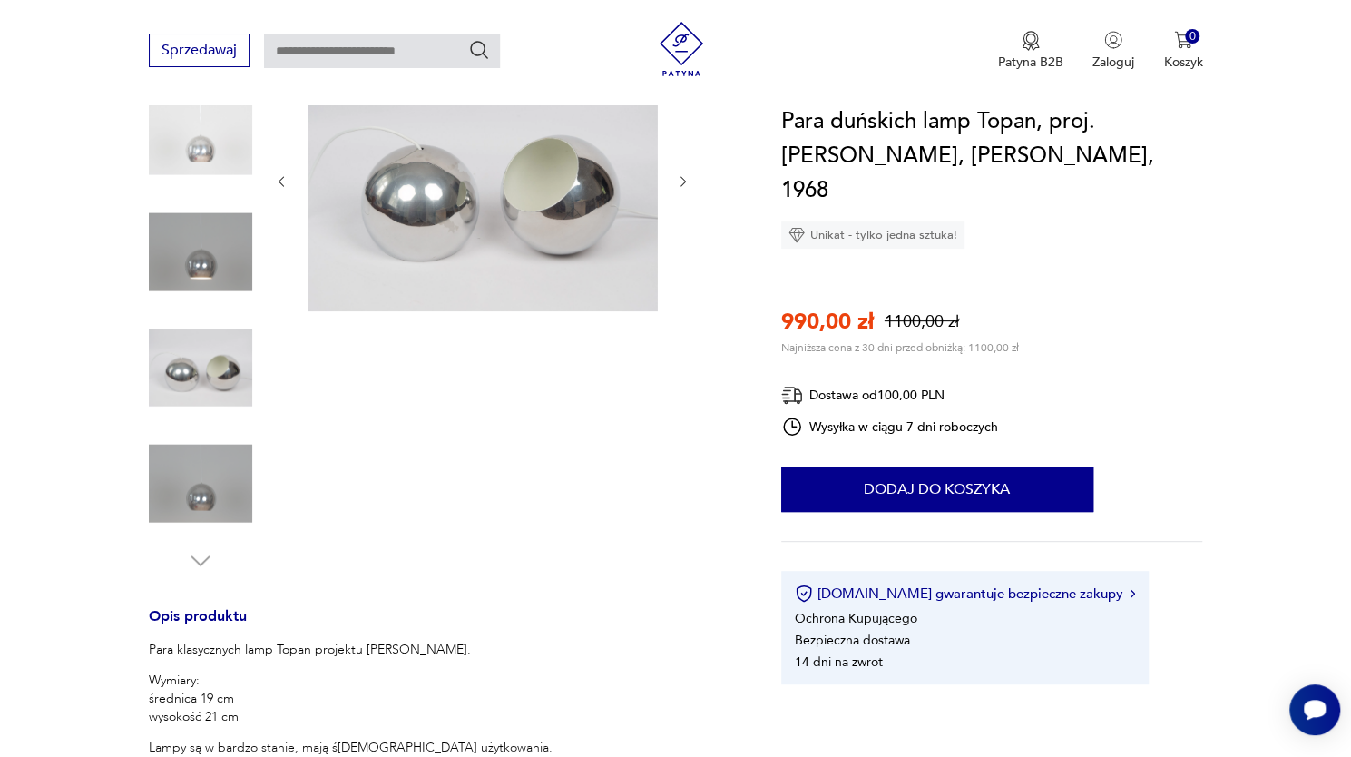
click at [192, 288] on img at bounding box center [200, 252] width 103 height 103
